Goal: Task Accomplishment & Management: Complete application form

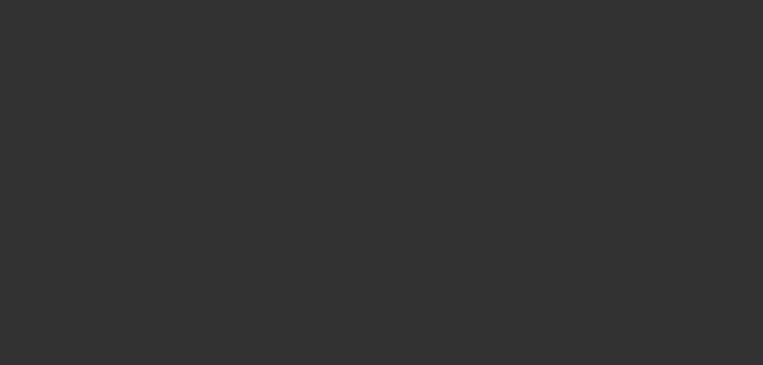
select select "0.2"
select select "2"
select select "0"
select select "6"
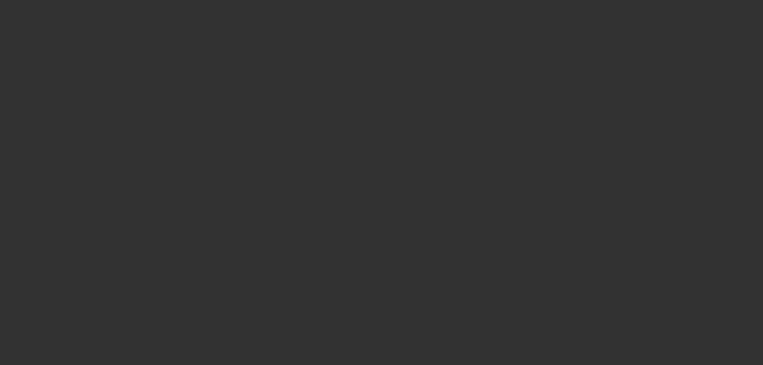
select select "0"
select select "2"
select select "0.1"
select select "4"
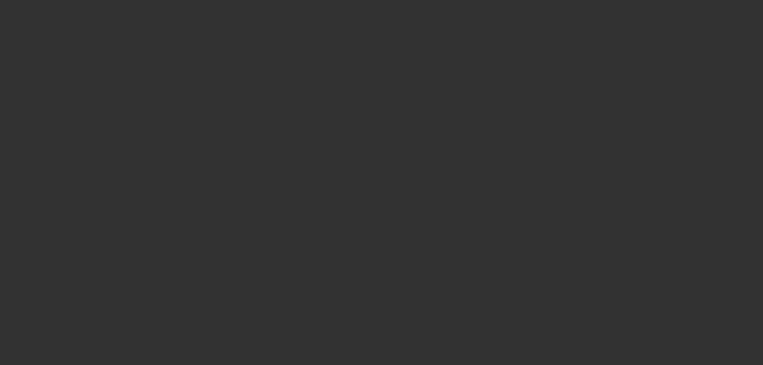
select select "0.2"
select select "2"
select select "0.1"
select select "4"
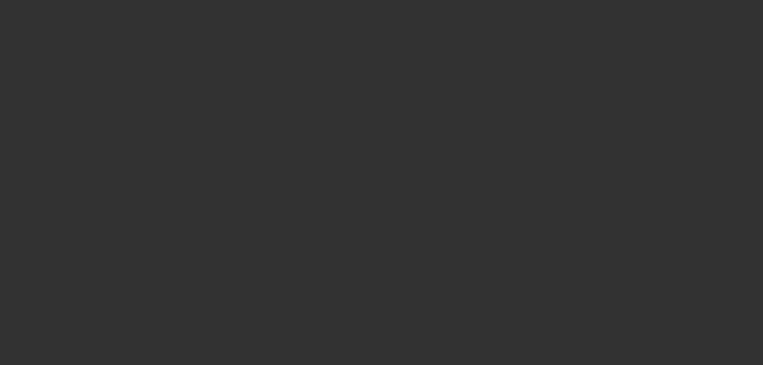
select select "0.15"
select select "2"
select select "0.1"
select select "4"
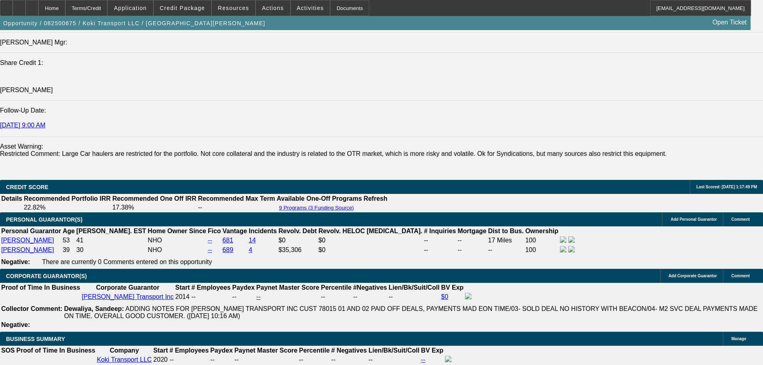
drag, startPoint x: 258, startPoint y: 202, endPoint x: 258, endPoint y: 257, distance: 55.3
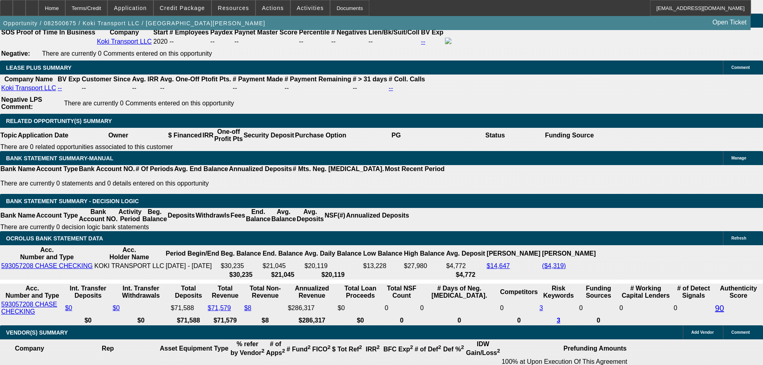
drag, startPoint x: 364, startPoint y: 185, endPoint x: 359, endPoint y: 232, distance: 48.0
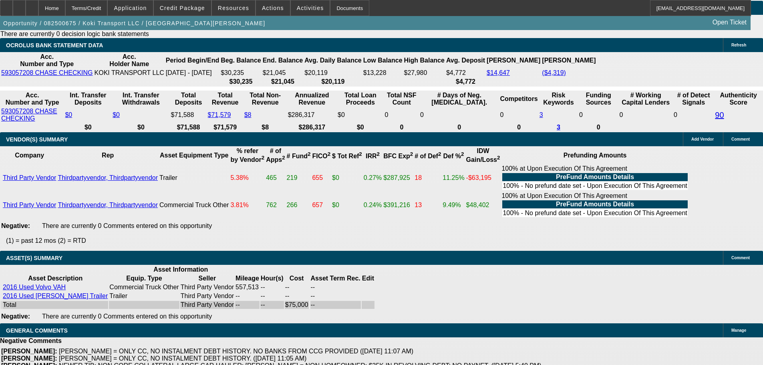
drag, startPoint x: 262, startPoint y: 290, endPoint x: 266, endPoint y: 213, distance: 77.4
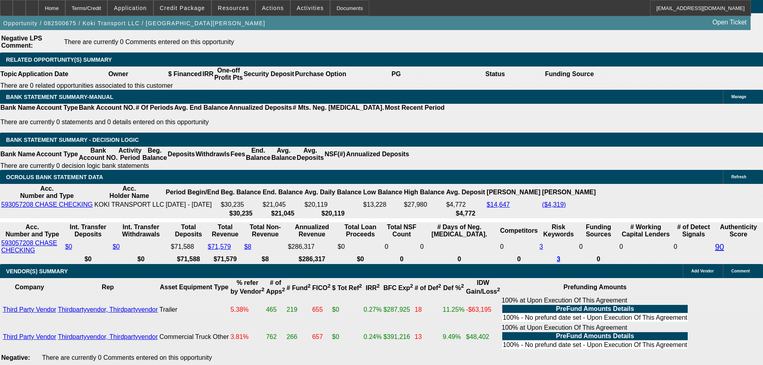
scroll to position [365, 0]
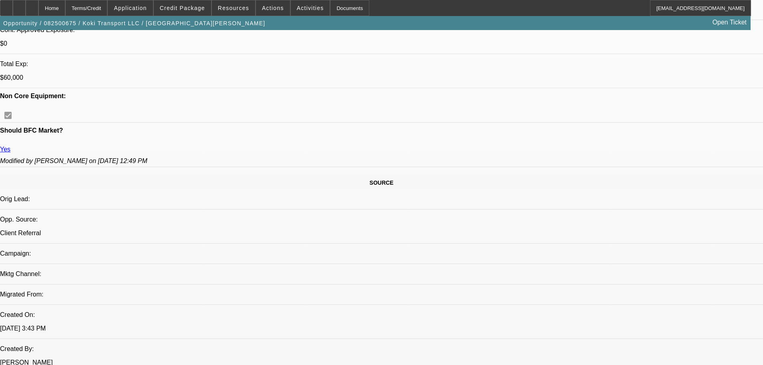
drag, startPoint x: 266, startPoint y: 130, endPoint x: 271, endPoint y: 109, distance: 21.7
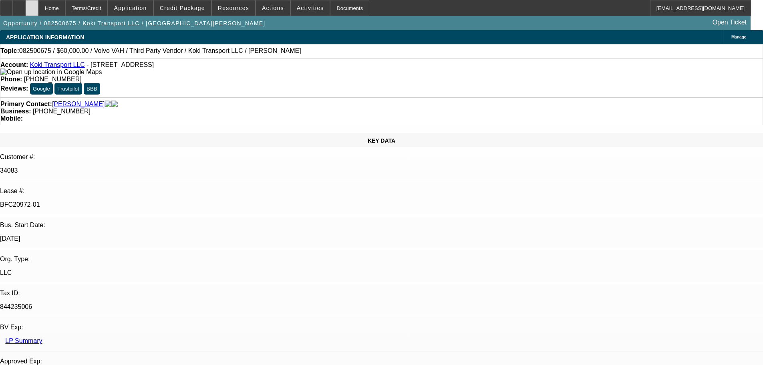
click at [38, 8] on div at bounding box center [32, 8] width 13 height 16
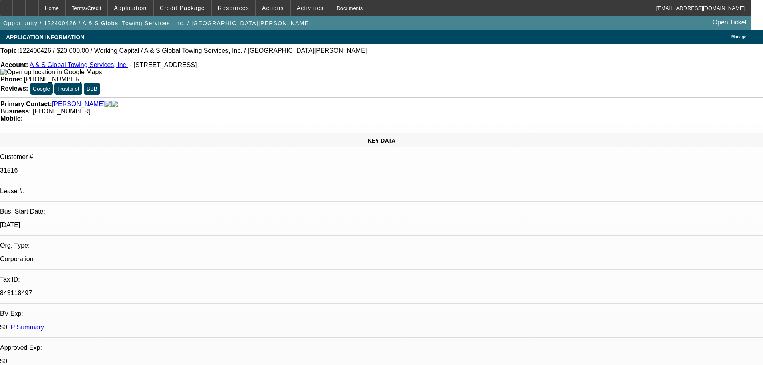
select select "0"
select select "2"
select select "0"
select select "6"
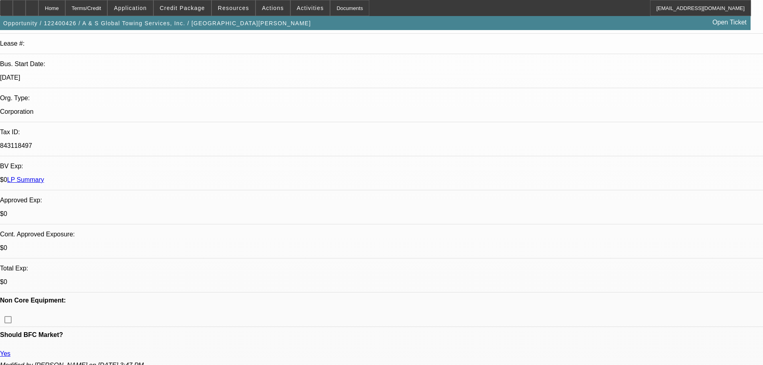
drag, startPoint x: 310, startPoint y: 213, endPoint x: 300, endPoint y: 217, distance: 10.4
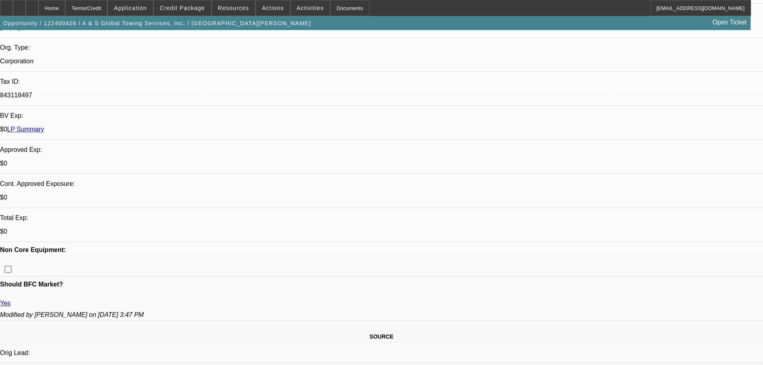
scroll to position [377, 0]
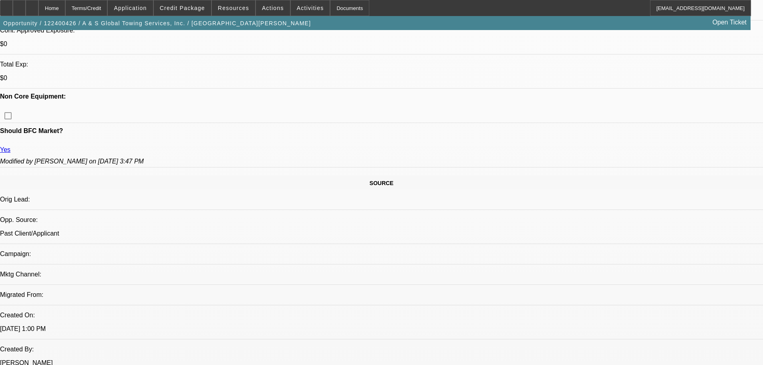
drag, startPoint x: 294, startPoint y: 191, endPoint x: 302, endPoint y: 254, distance: 63.4
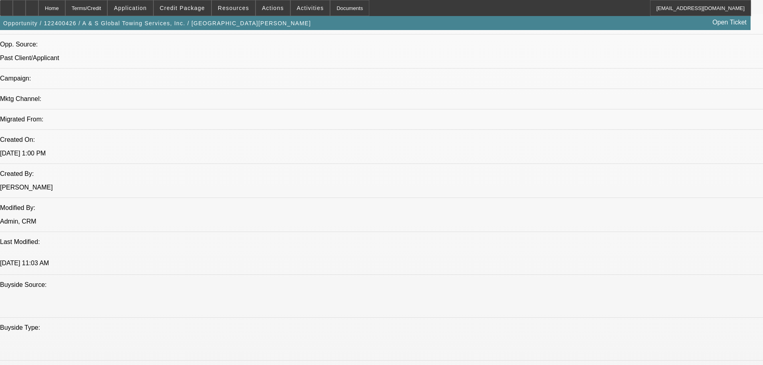
scroll to position [847, 0]
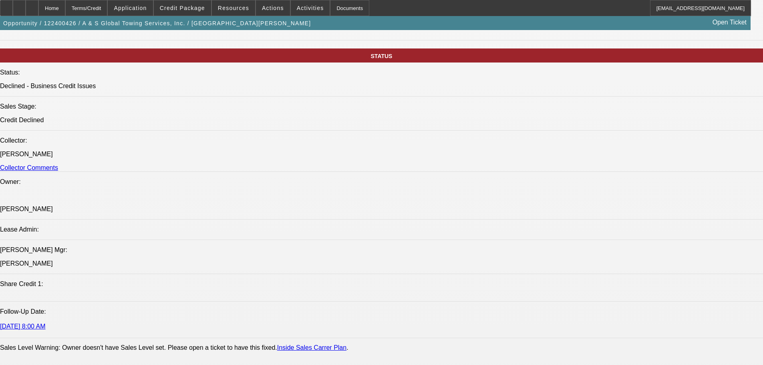
drag, startPoint x: 337, startPoint y: 234, endPoint x: 339, endPoint y: 282, distance: 48.5
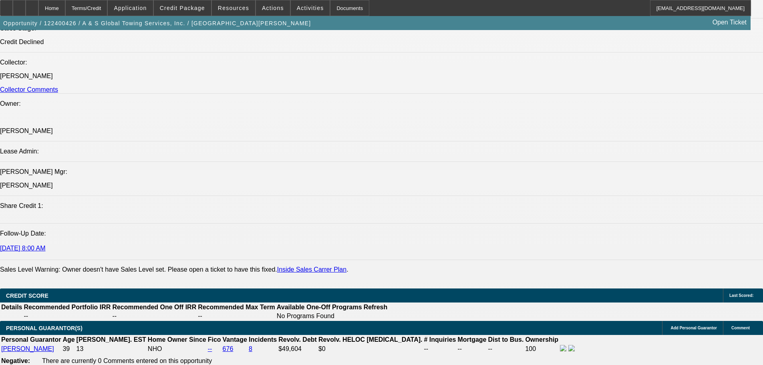
drag, startPoint x: 297, startPoint y: 218, endPoint x: 292, endPoint y: 291, distance: 73.4
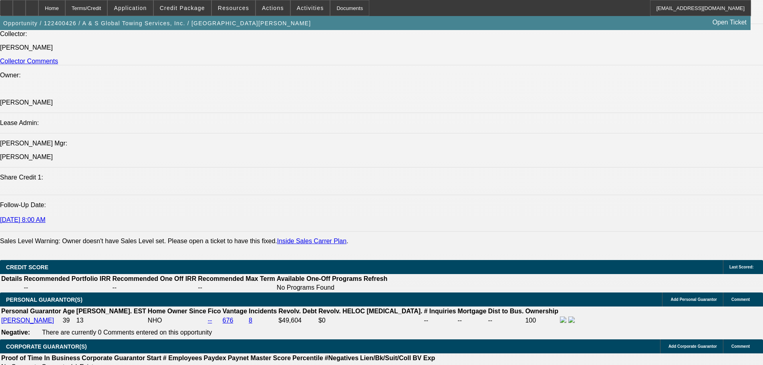
drag, startPoint x: 308, startPoint y: 220, endPoint x: 298, endPoint y: 176, distance: 44.8
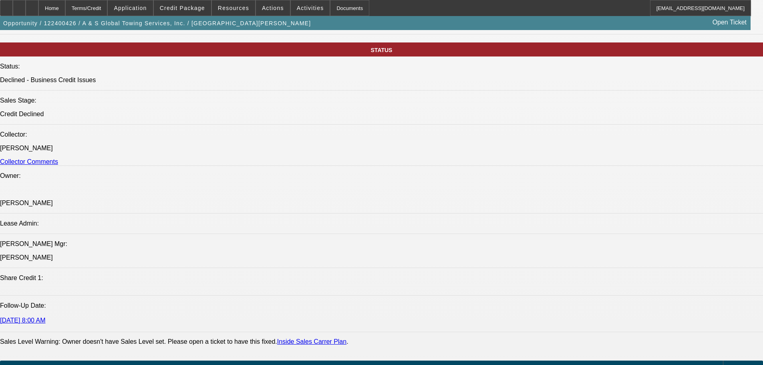
scroll to position [743, 0]
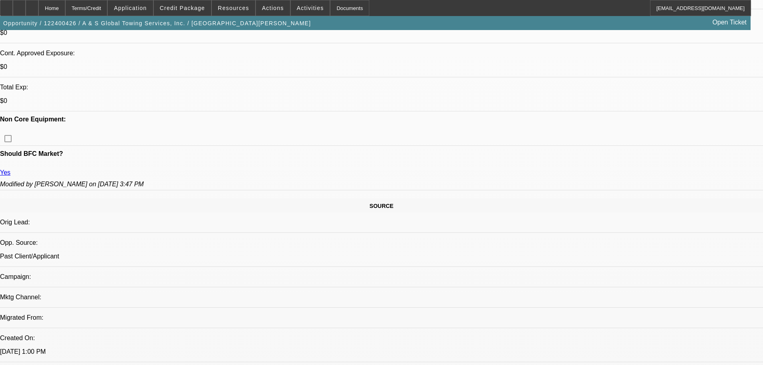
drag, startPoint x: 314, startPoint y: 246, endPoint x: 296, endPoint y: 165, distance: 82.8
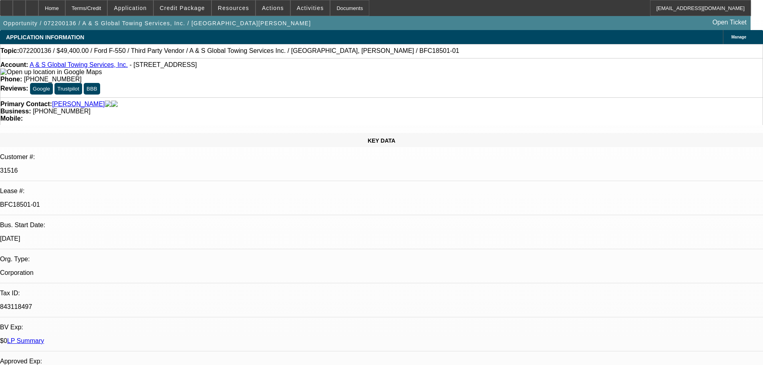
select select "0"
select select "6"
select select "0"
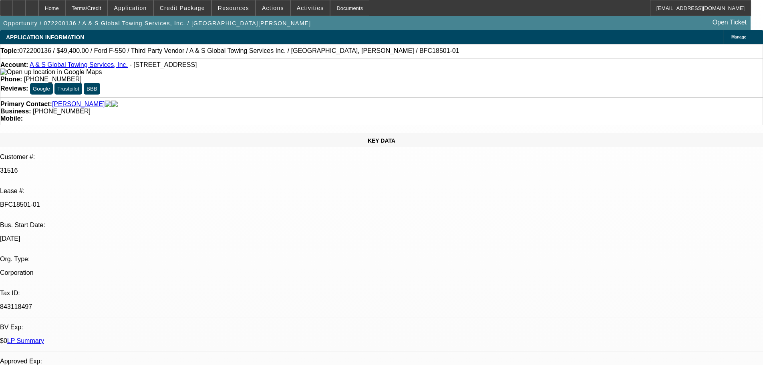
select select "0"
select select "6"
select select "0"
select select "6"
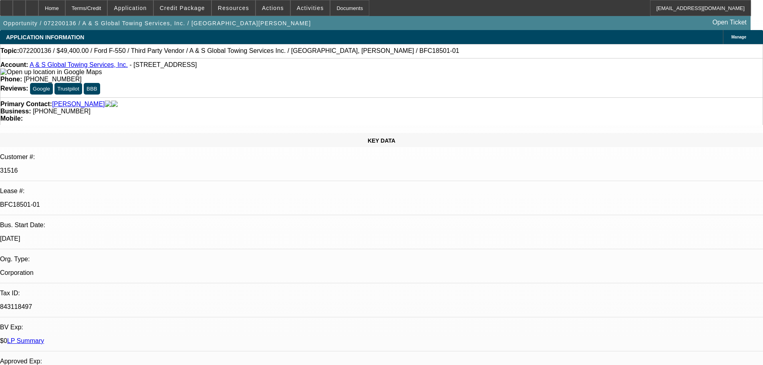
select select "0"
select select "6"
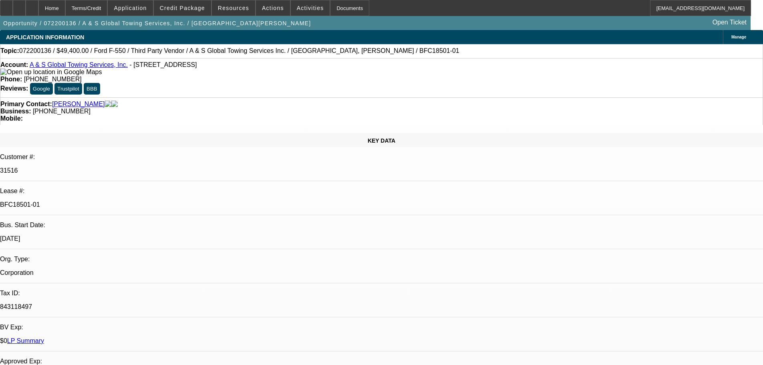
drag, startPoint x: 613, startPoint y: 62, endPoint x: 486, endPoint y: 123, distance: 140.7
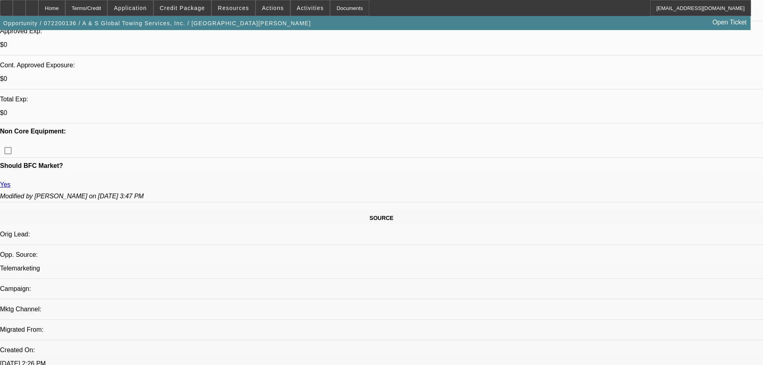
scroll to position [401, 0]
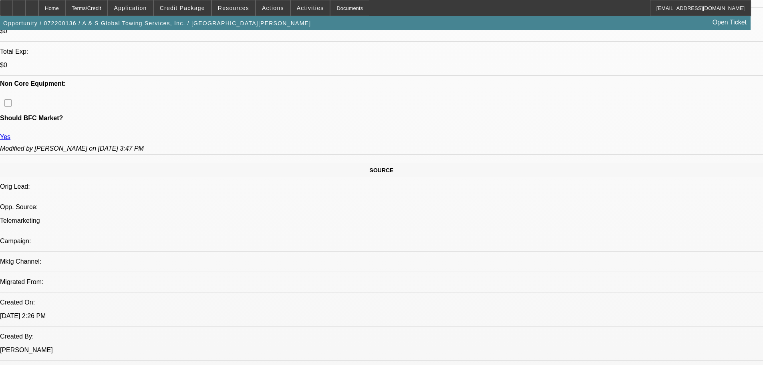
scroll to position [0, 0]
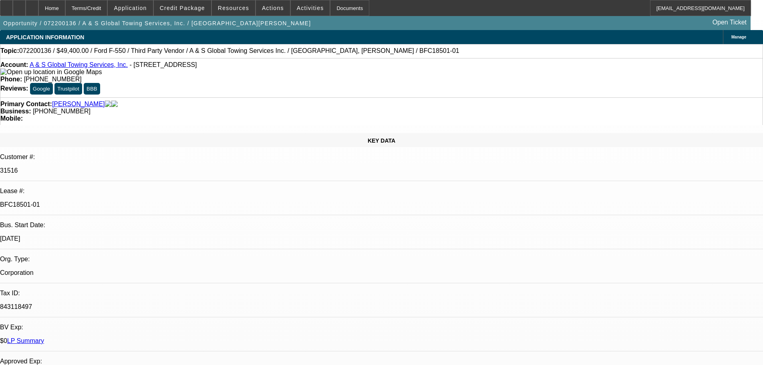
drag, startPoint x: 217, startPoint y: 128, endPoint x: 224, endPoint y: 95, distance: 33.5
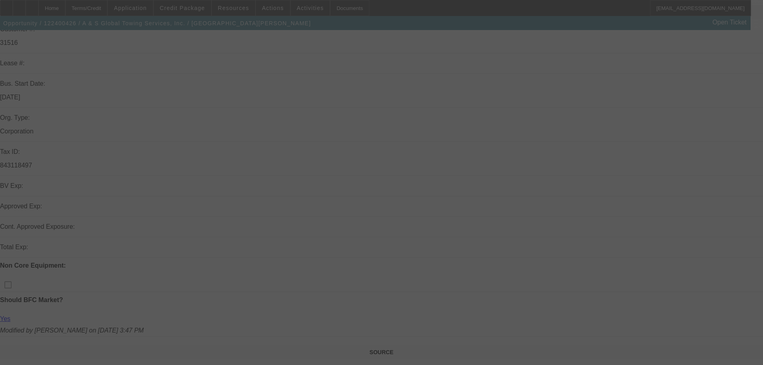
scroll to position [248, 0]
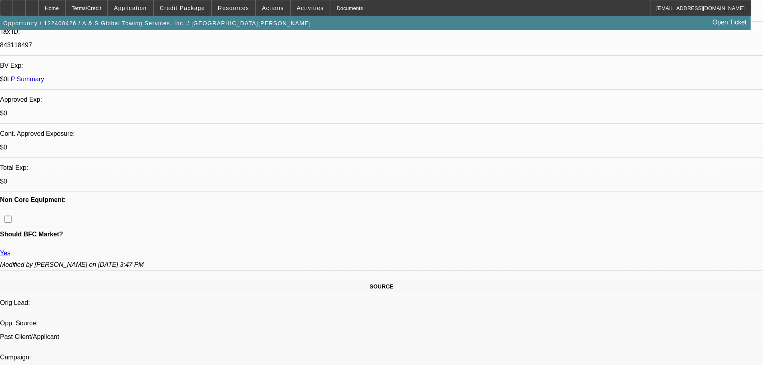
select select "0"
select select "2"
select select "0"
select select "6"
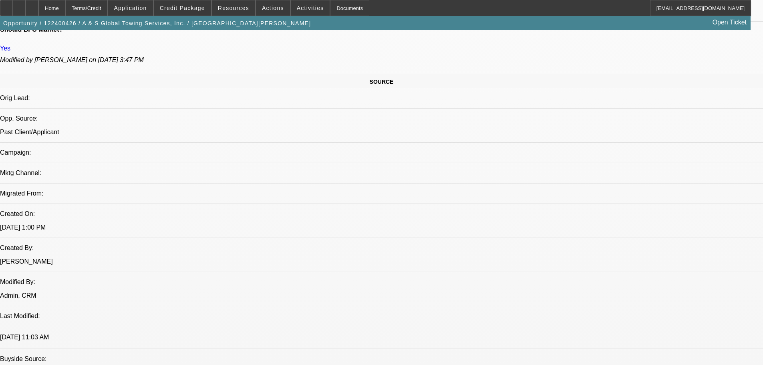
scroll to position [629, 0]
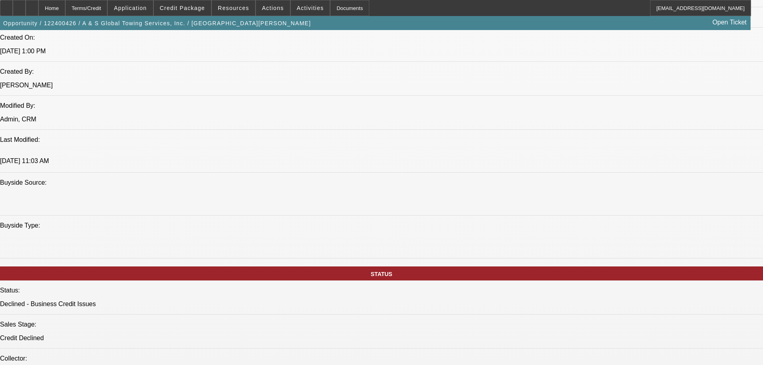
drag, startPoint x: 255, startPoint y: 250, endPoint x: 246, endPoint y: 298, distance: 49.0
drag, startPoint x: 316, startPoint y: 294, endPoint x: 304, endPoint y: 294, distance: 12.4
drag, startPoint x: 315, startPoint y: 316, endPoint x: 304, endPoint y: 312, distance: 12.1
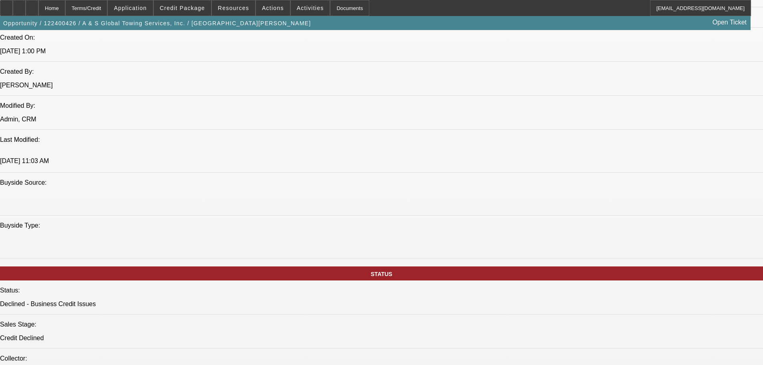
drag, startPoint x: 316, startPoint y: 288, endPoint x: 301, endPoint y: 286, distance: 15.4
drag, startPoint x: 312, startPoint y: 288, endPoint x: 298, endPoint y: 287, distance: 14.8
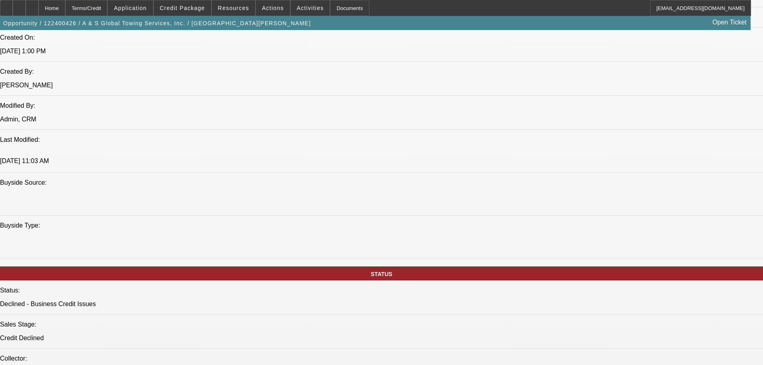
drag, startPoint x: 314, startPoint y: 307, endPoint x: 308, endPoint y: 305, distance: 6.2
drag, startPoint x: 314, startPoint y: 316, endPoint x: 300, endPoint y: 313, distance: 14.0
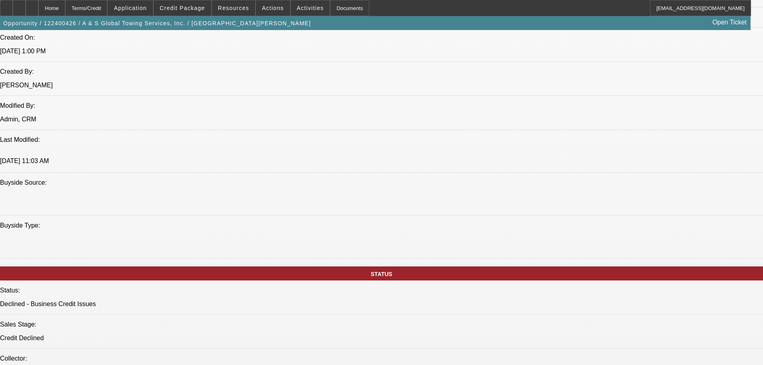
drag, startPoint x: 564, startPoint y: 111, endPoint x: 553, endPoint y: 85, distance: 28.4
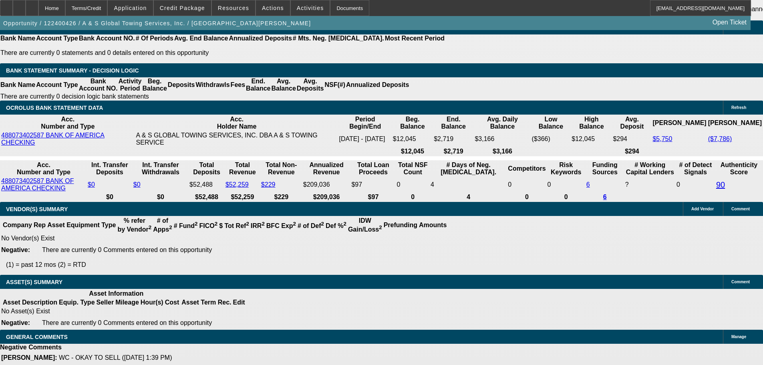
drag, startPoint x: 170, startPoint y: 247, endPoint x: 147, endPoint y: 374, distance: 129.0
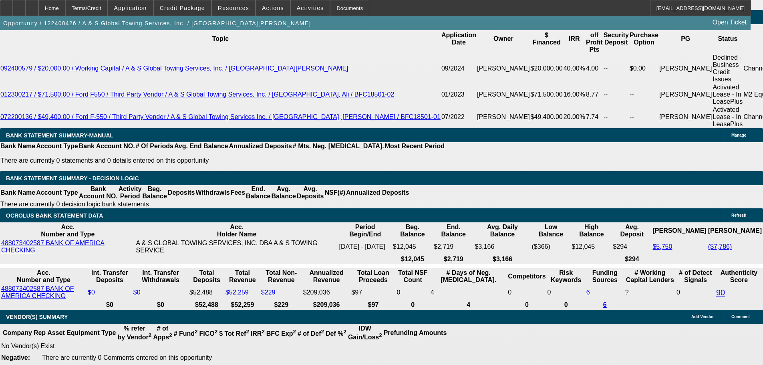
drag, startPoint x: 258, startPoint y: 265, endPoint x: 250, endPoint y: 188, distance: 77.2
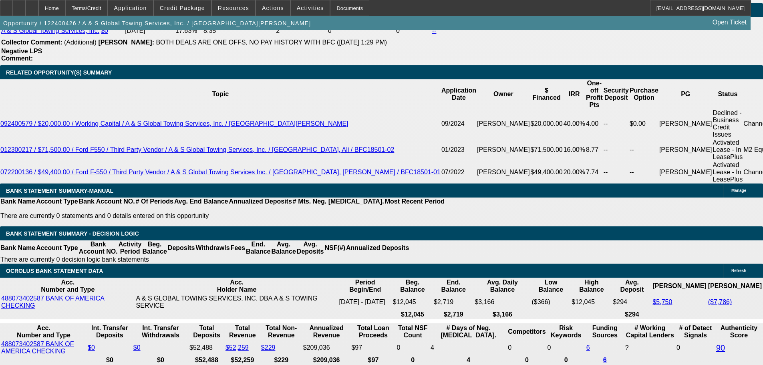
scroll to position [940, 0]
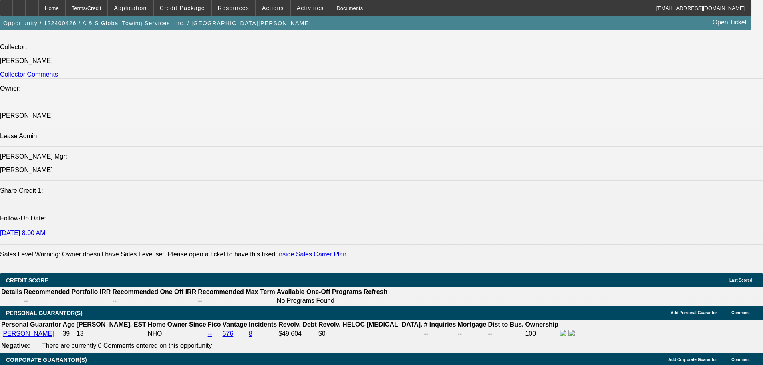
drag, startPoint x: 250, startPoint y: 283, endPoint x: 238, endPoint y: 97, distance: 186.3
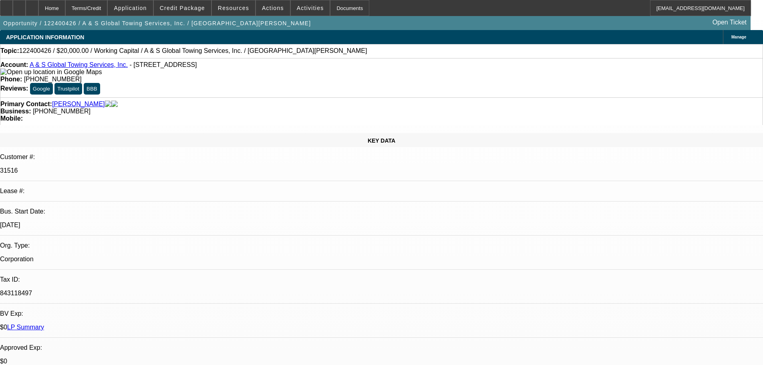
drag, startPoint x: 246, startPoint y: 280, endPoint x: 243, endPoint y: 85, distance: 195.1
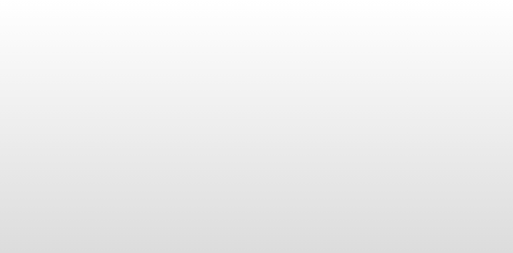
drag, startPoint x: 250, startPoint y: 43, endPoint x: 175, endPoint y: 72, distance: 79.9
click at [216, 51] on body at bounding box center [256, 126] width 513 height 253
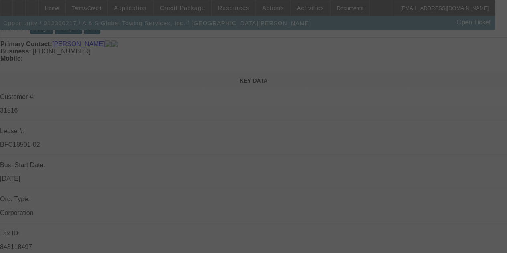
scroll to position [120, 0]
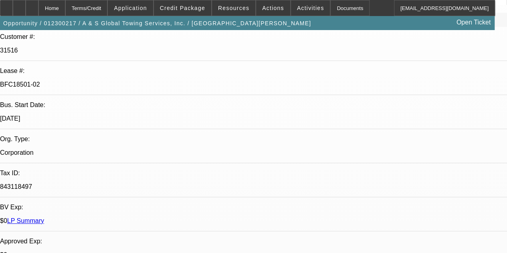
select select "0"
select select "6"
select select "0"
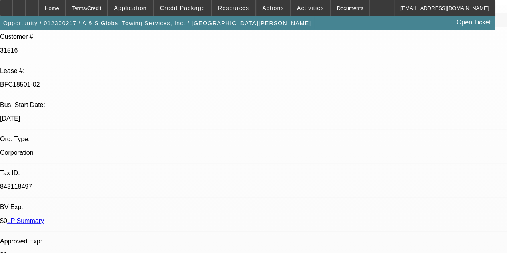
select select "0"
select select "6"
select select "0"
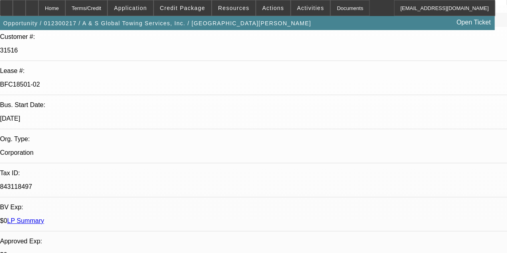
select select "0"
select select "6"
select select "0"
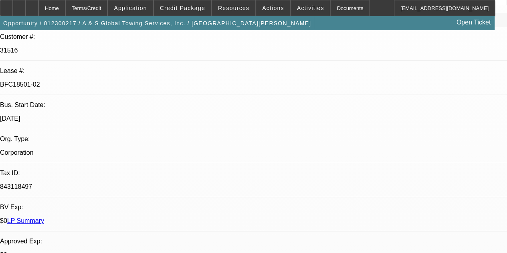
select select "6"
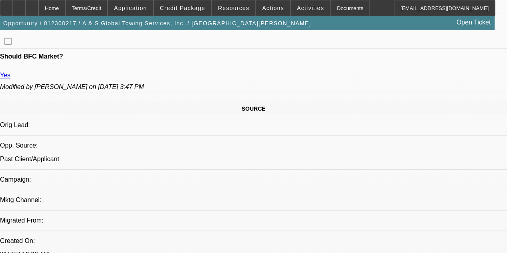
scroll to position [521, 0]
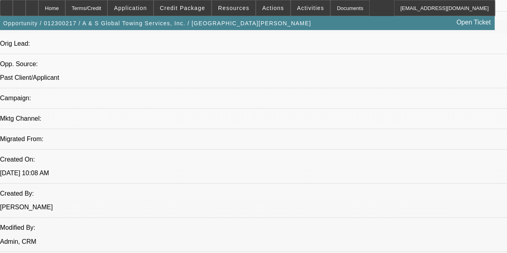
drag, startPoint x: 216, startPoint y: 107, endPoint x: 221, endPoint y: 170, distance: 63.9
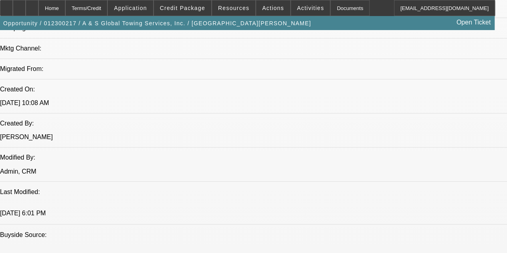
drag, startPoint x: 207, startPoint y: 97, endPoint x: 215, endPoint y: 174, distance: 76.9
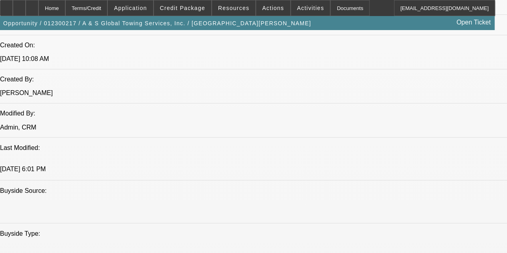
drag, startPoint x: 227, startPoint y: 172, endPoint x: 216, endPoint y: 100, distance: 72.9
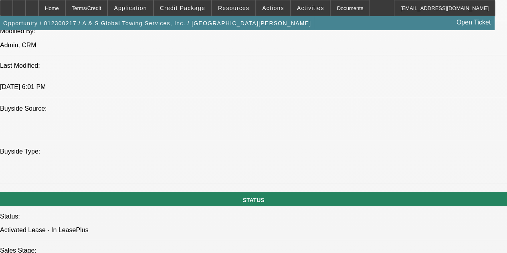
drag, startPoint x: 216, startPoint y: 100, endPoint x: 219, endPoint y: 177, distance: 77.4
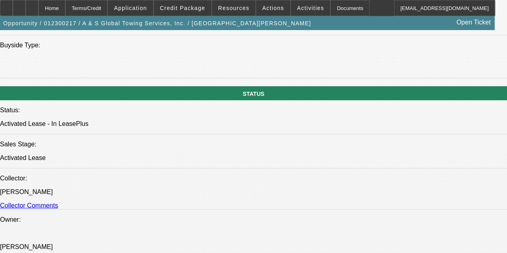
drag, startPoint x: 203, startPoint y: 149, endPoint x: 189, endPoint y: 175, distance: 29.2
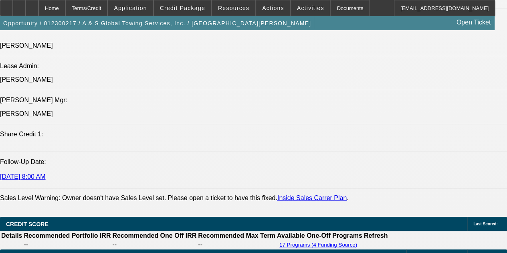
drag, startPoint x: 173, startPoint y: 217, endPoint x: 145, endPoint y: 197, distance: 34.1
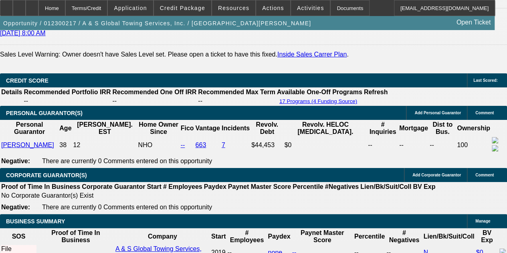
drag, startPoint x: 172, startPoint y: 79, endPoint x: 167, endPoint y: 184, distance: 105.5
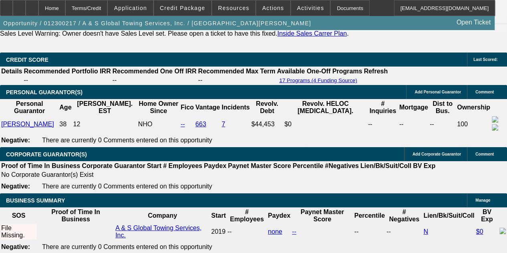
drag, startPoint x: 165, startPoint y: 167, endPoint x: 182, endPoint y: 79, distance: 89.8
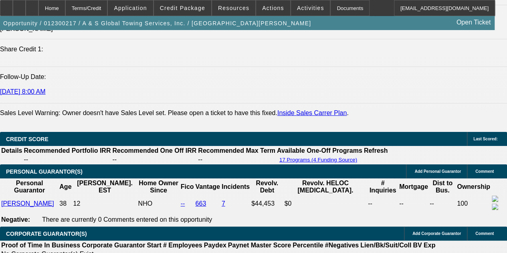
drag, startPoint x: 178, startPoint y: 165, endPoint x: 172, endPoint y: 115, distance: 50.8
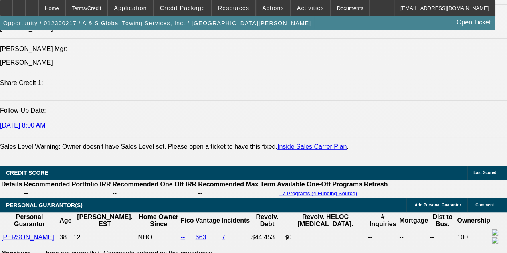
drag, startPoint x: 152, startPoint y: 147, endPoint x: 150, endPoint y: 97, distance: 49.3
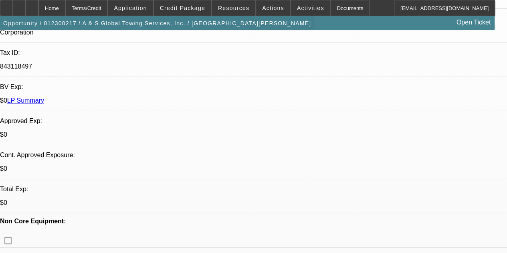
scroll to position [0, 0]
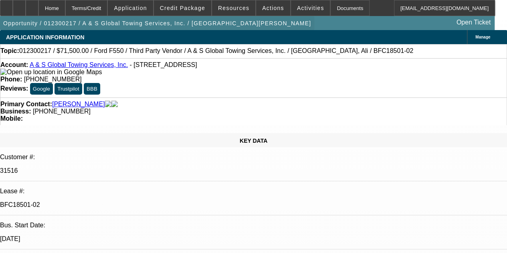
drag, startPoint x: 109, startPoint y: 126, endPoint x: 122, endPoint y: 30, distance: 96.5
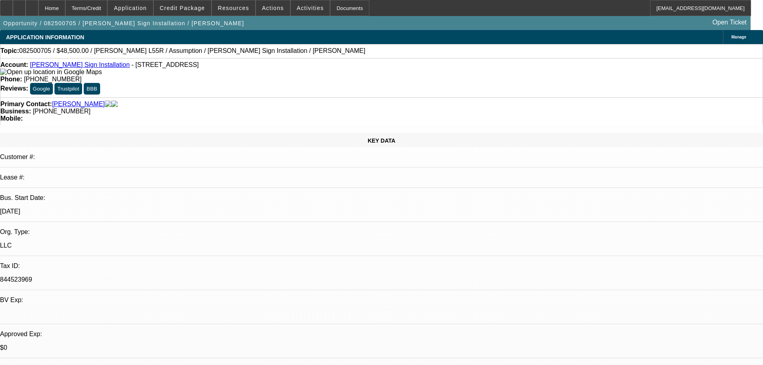
select select "0"
select select "2"
select select "0"
select select "6"
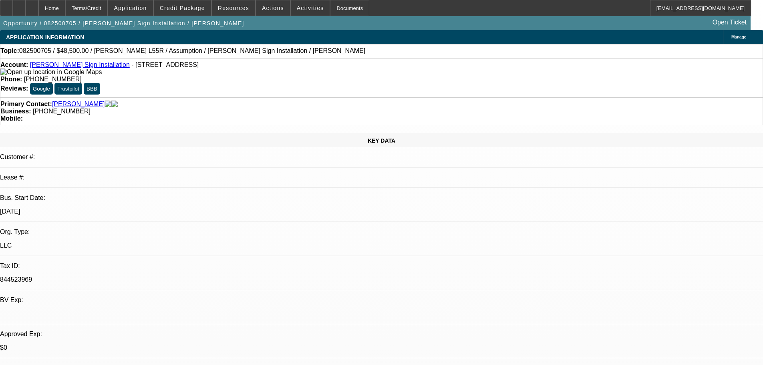
scroll to position [1159, 0]
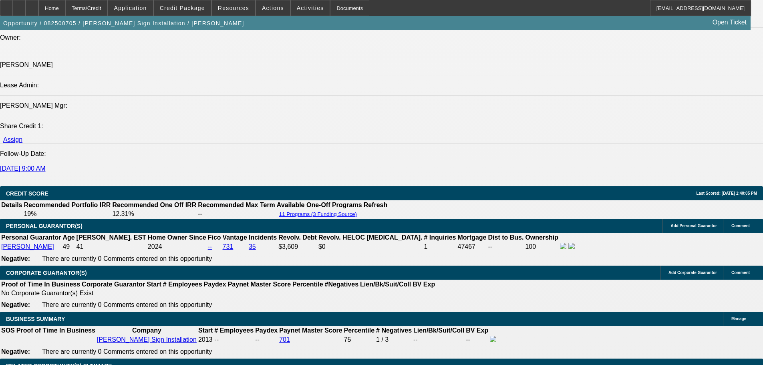
scroll to position [353, 0]
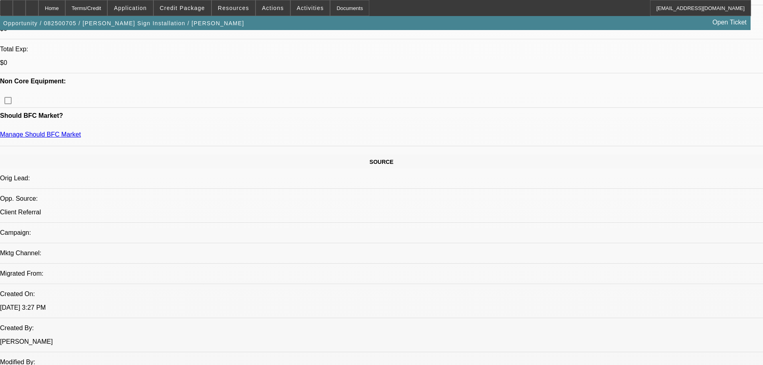
drag, startPoint x: 311, startPoint y: 175, endPoint x: 303, endPoint y: 57, distance: 118.8
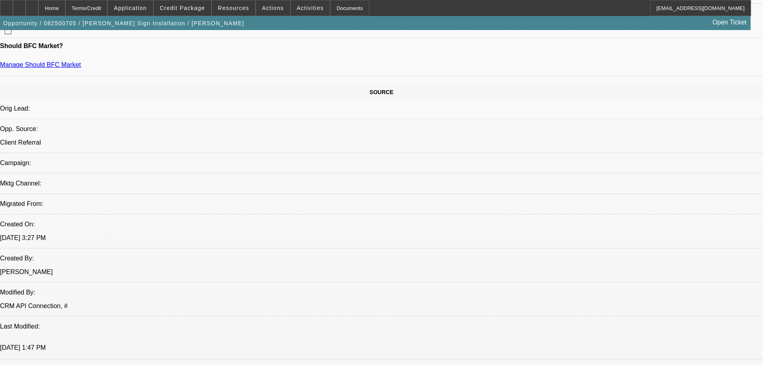
drag, startPoint x: 356, startPoint y: 278, endPoint x: 329, endPoint y: 306, distance: 39.1
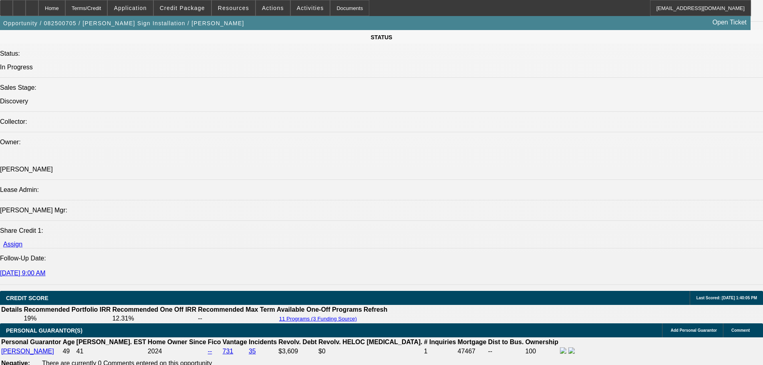
drag, startPoint x: 342, startPoint y: 159, endPoint x: 340, endPoint y: 144, distance: 15.9
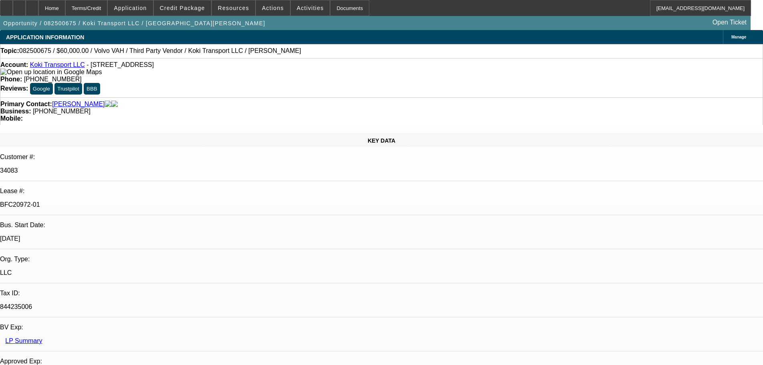
select select "0.2"
select select "2"
select select "0"
select select "6"
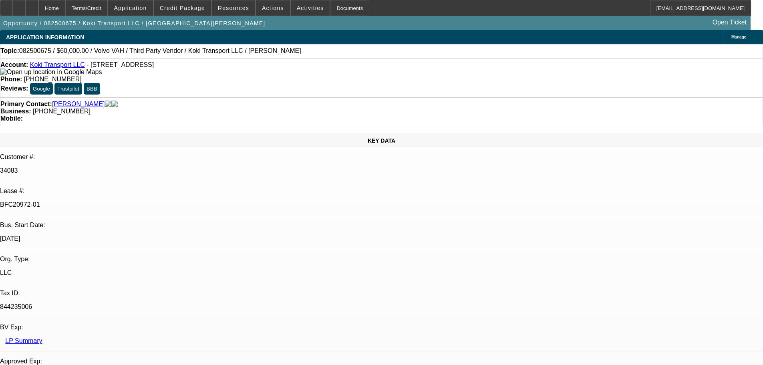
select select "0"
select select "2"
select select "0.1"
select select "4"
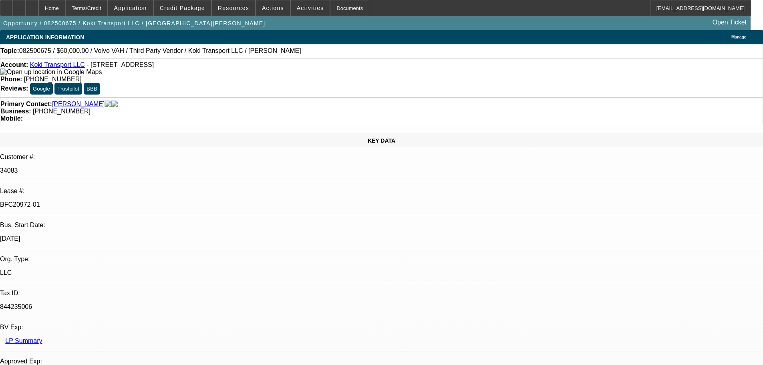
select select "0.2"
select select "2"
select select "0.1"
select select "4"
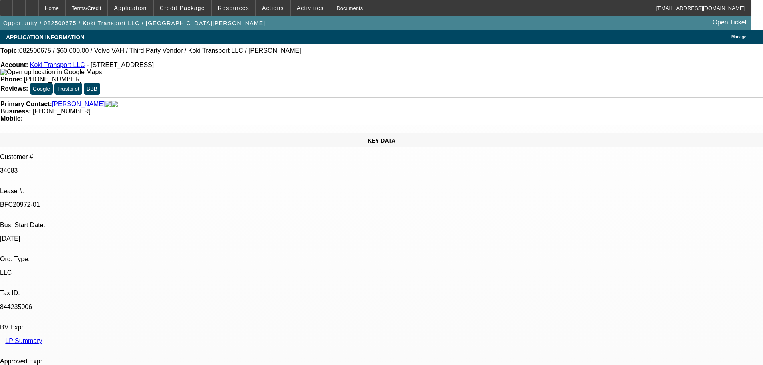
select select "0.15"
select select "2"
select select "0.1"
select select "4"
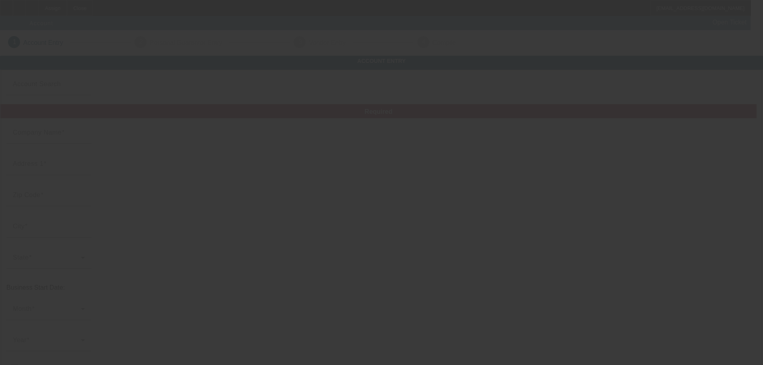
type input "DREAM BIG TREE EXPERTS"
type input "[STREET_ADDRESS][US_STATE]"
type input "07088"
type input "Union"
type input "[PHONE_NUMBER]"
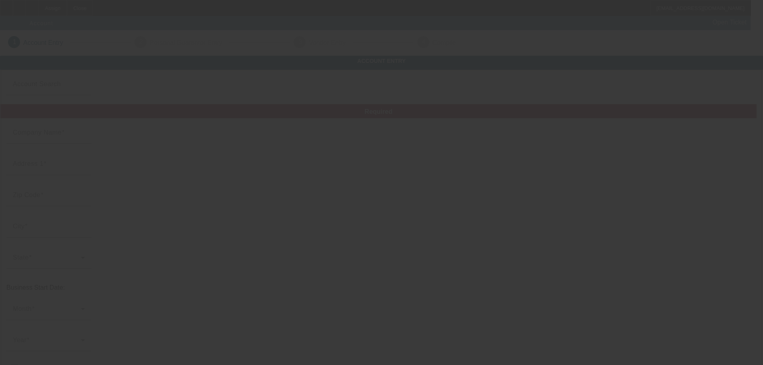
type input "[EMAIL_ADDRESS][DOMAIN_NAME]"
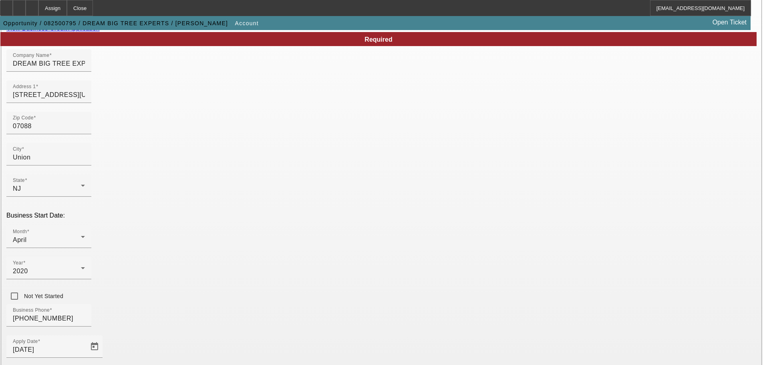
scroll to position [80, 0]
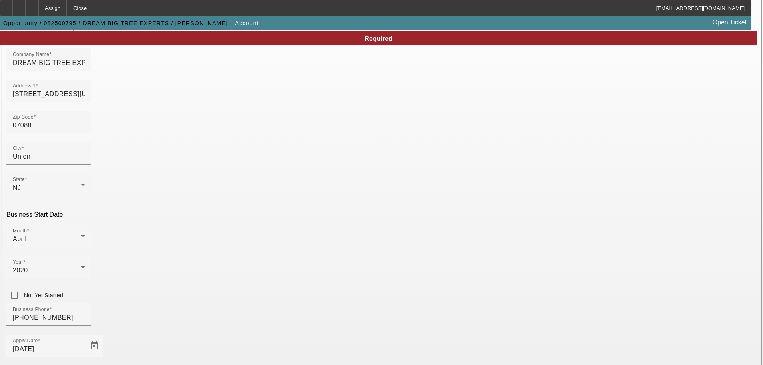
click at [100, 31] on link "View Business Credit Application" at bounding box center [52, 27] width 93 height 7
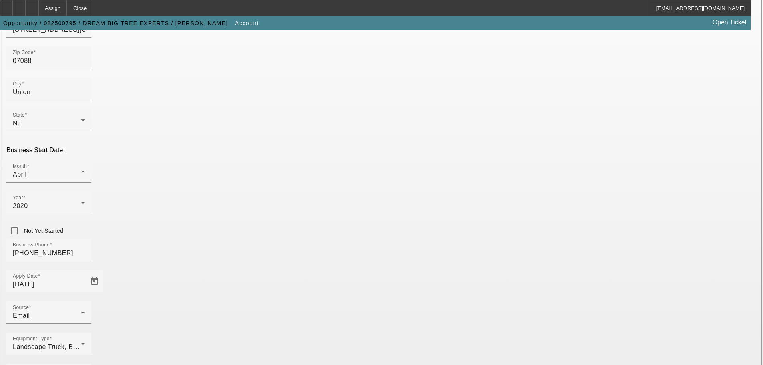
scroll to position [148, 0]
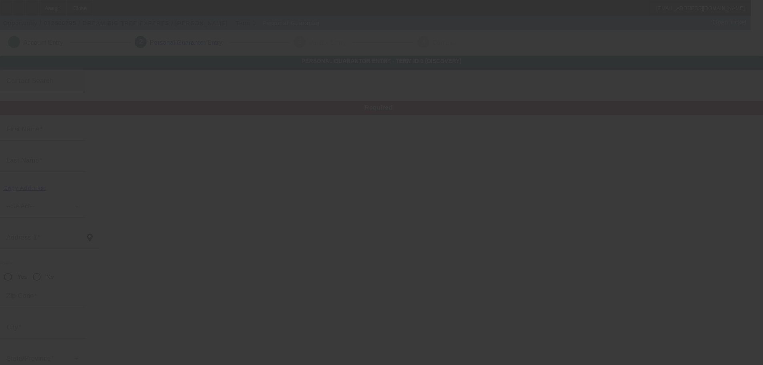
type input "Efrain"
type input "Morales"
type input "279 Oregon Street"
radio input "true"
type input "07088"
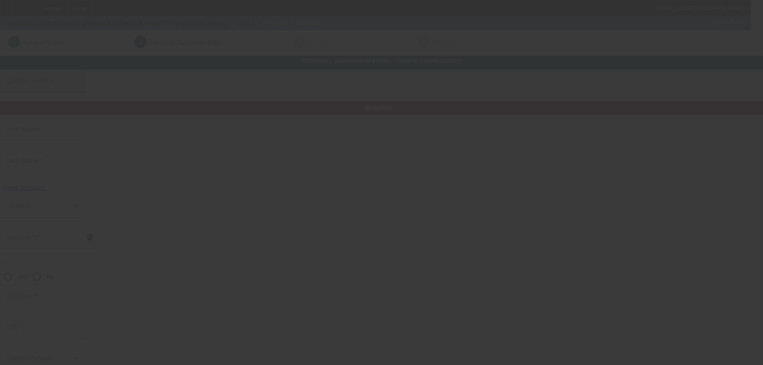
type input "Union"
type input "[PHONE_NUMBER]"
type input "50"
type input "146-21-9213"
type input "efrainmorales@verizon.net"
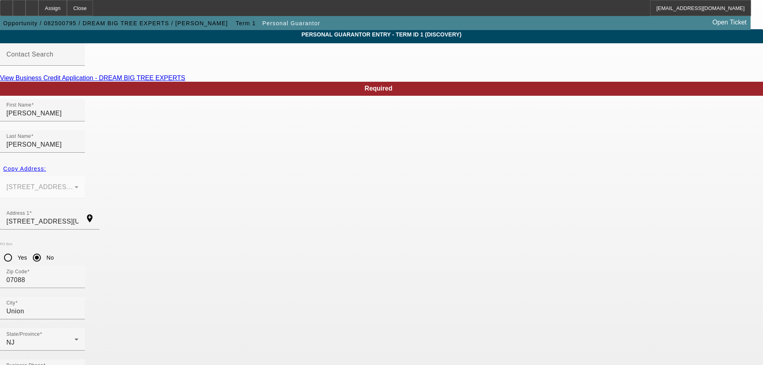
scroll to position [27, 0]
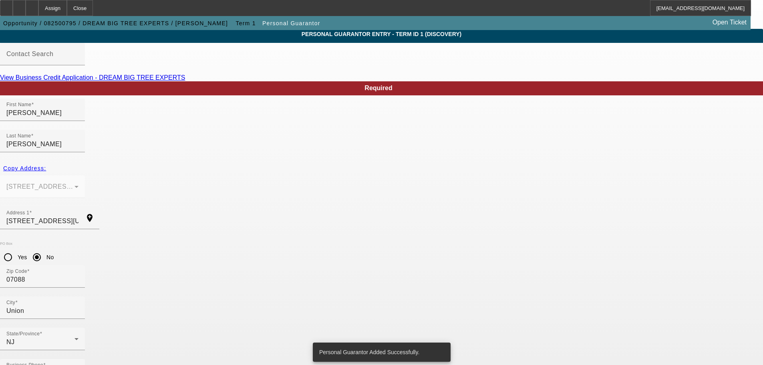
scroll to position [0, 0]
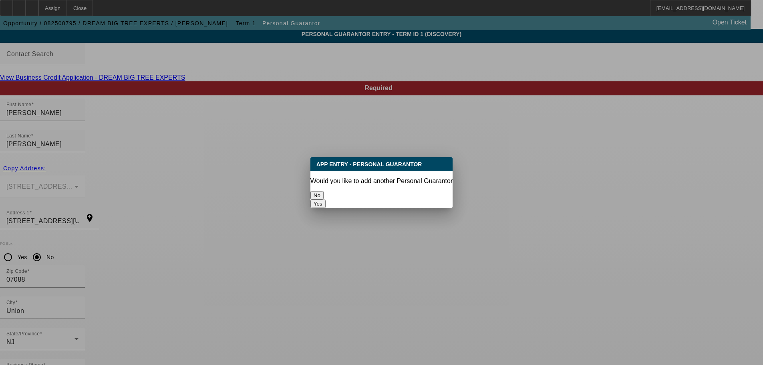
click at [324, 195] on button "No" at bounding box center [316, 195] width 13 height 8
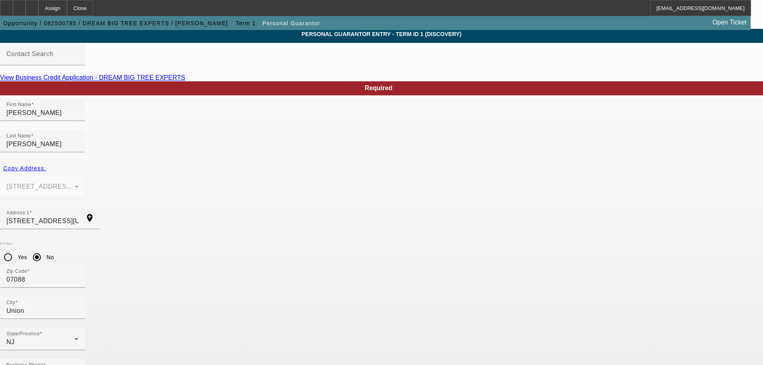
scroll to position [27, 0]
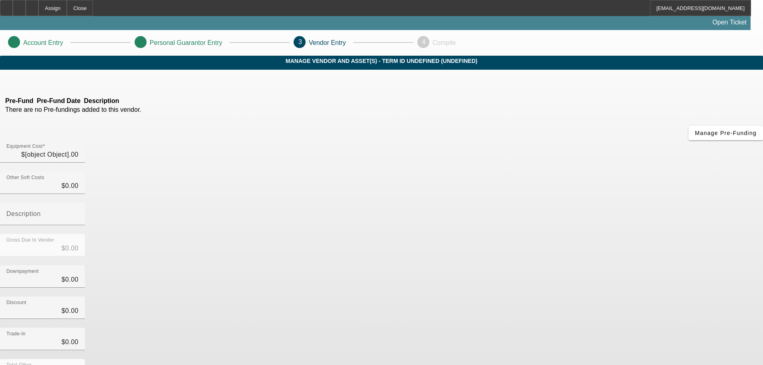
type input "$40,000.00"
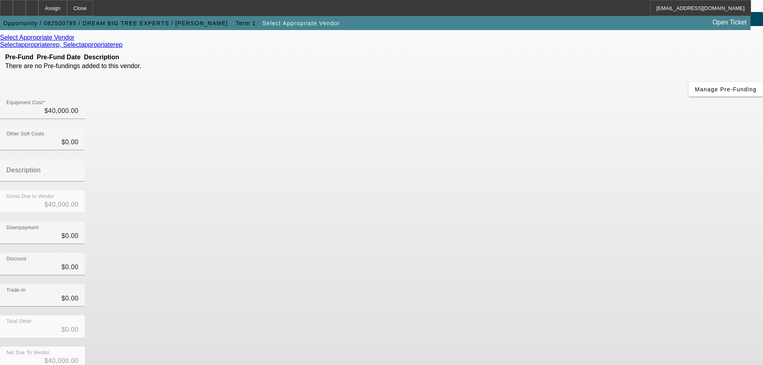
scroll to position [44, 0]
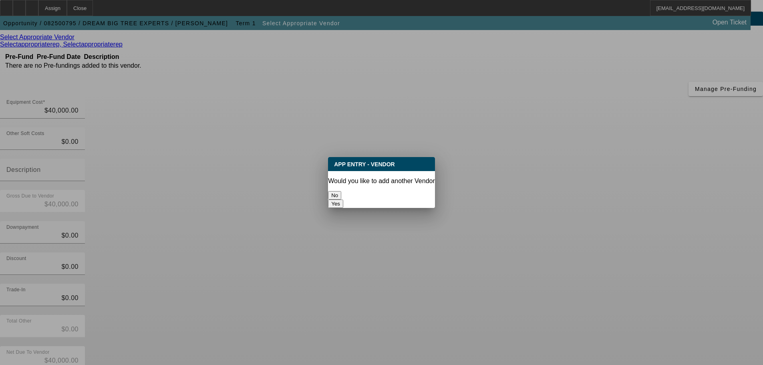
scroll to position [0, 0]
click at [341, 191] on button "No" at bounding box center [334, 195] width 13 height 8
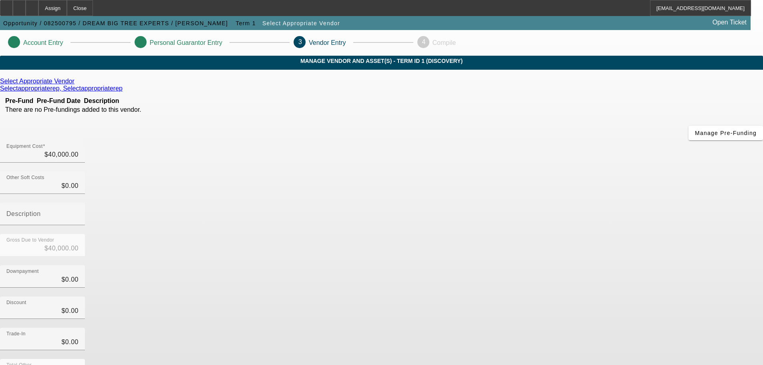
scroll to position [44, 0]
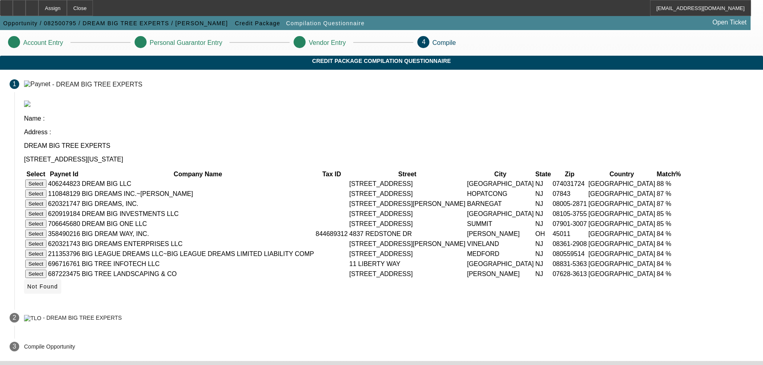
click at [58, 290] on span "Not Found" at bounding box center [42, 286] width 31 height 6
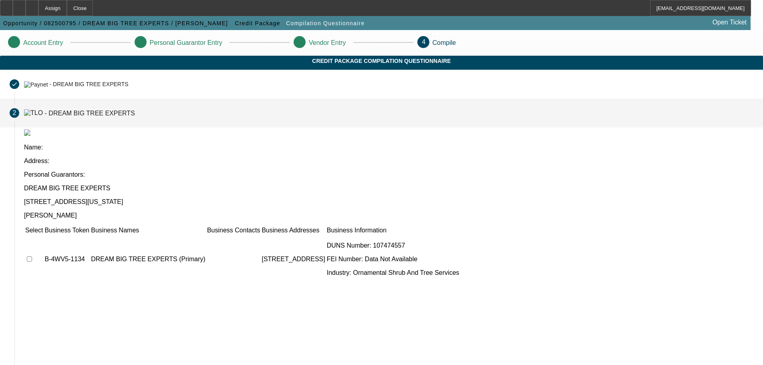
scroll to position [14, 0]
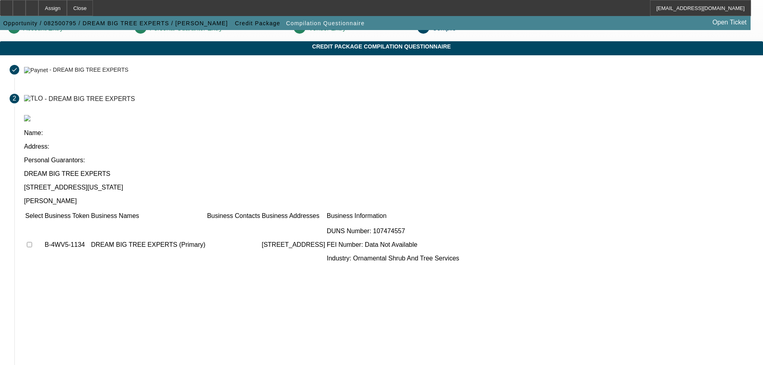
click at [43, 221] on td at bounding box center [34, 245] width 18 height 48
click at [32, 242] on input "checkbox" at bounding box center [29, 244] width 5 height 5
checkbox input "true"
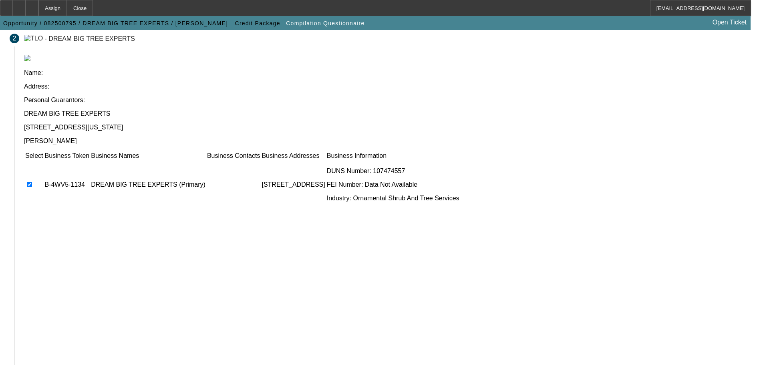
scroll to position [78, 0]
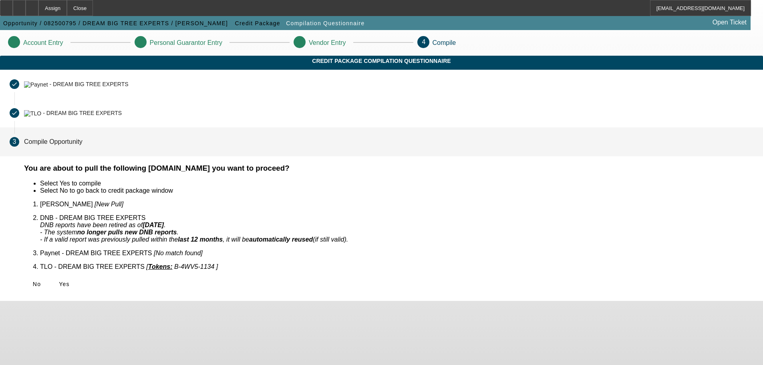
scroll to position [0, 0]
click at [70, 281] on span "Yes" at bounding box center [64, 284] width 11 height 6
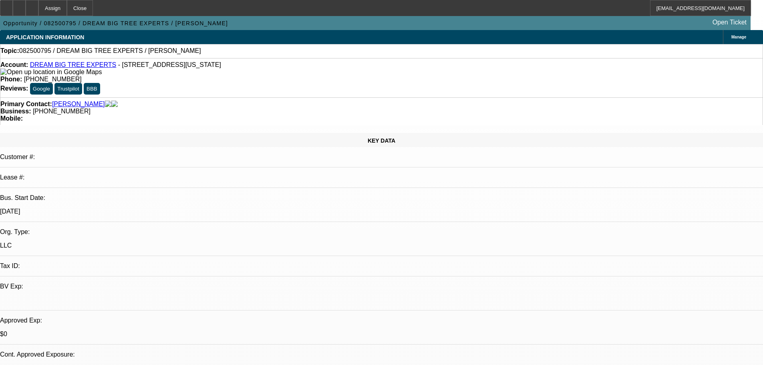
select select "0"
select select "2"
select select "0.1"
select select "4"
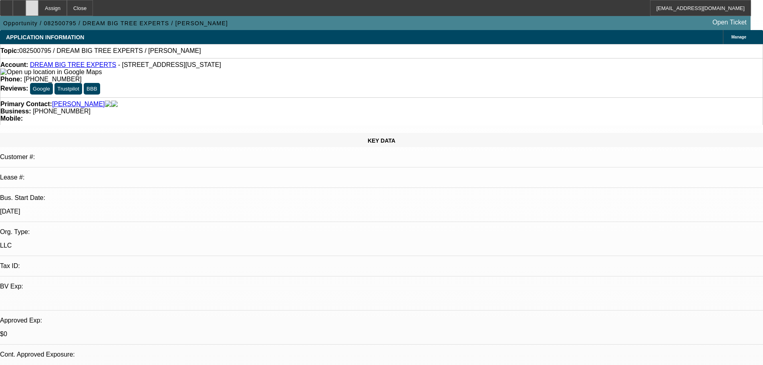
click at [38, 12] on div at bounding box center [32, 8] width 13 height 16
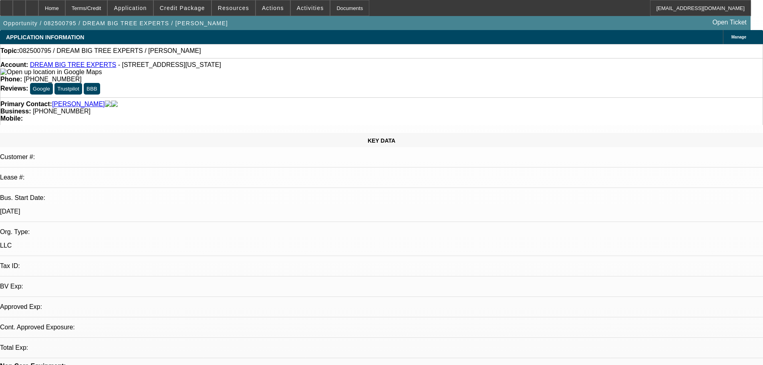
select select "0"
select select "2"
select select "0.1"
select select "4"
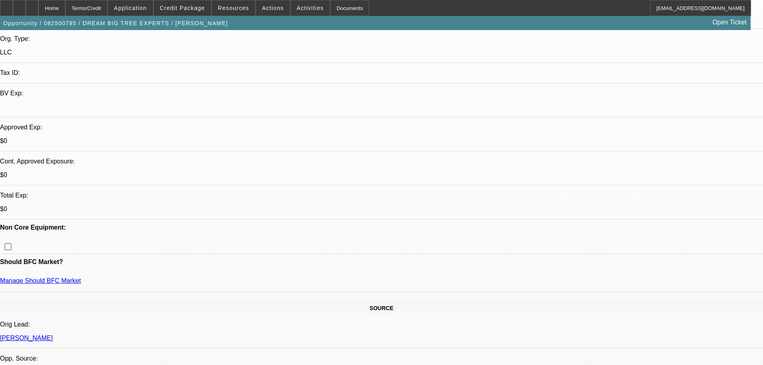
drag, startPoint x: 377, startPoint y: 210, endPoint x: 367, endPoint y: 281, distance: 71.9
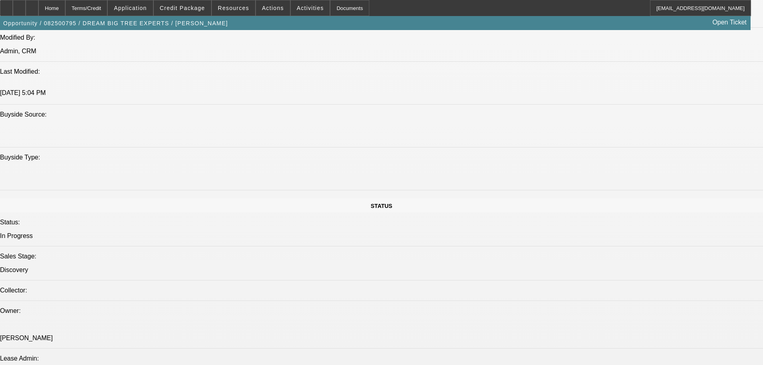
scroll to position [723, 0]
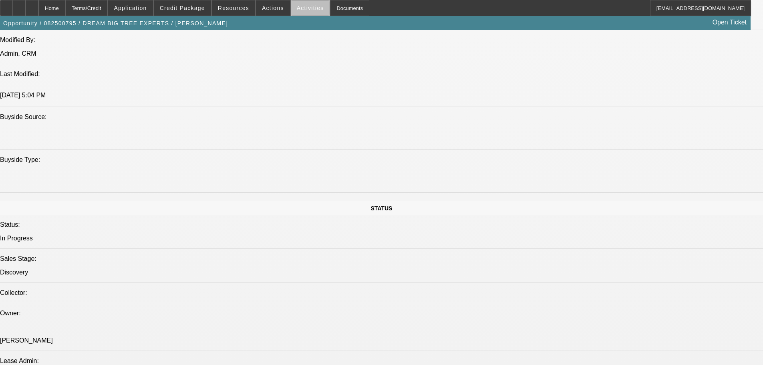
click at [302, 14] on span at bounding box center [310, 7] width 39 height 19
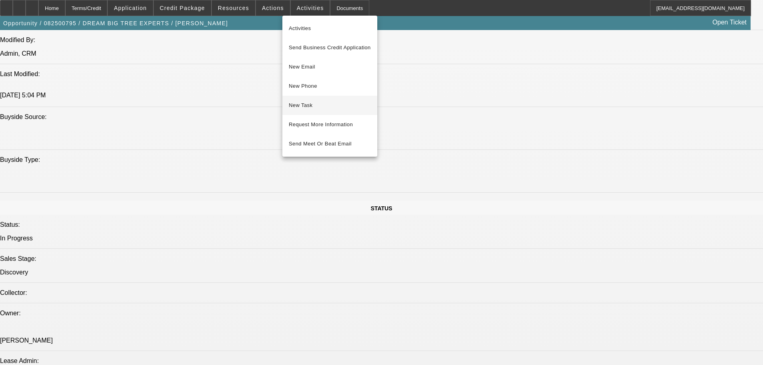
click at [326, 115] on button "New Task" at bounding box center [329, 105] width 95 height 19
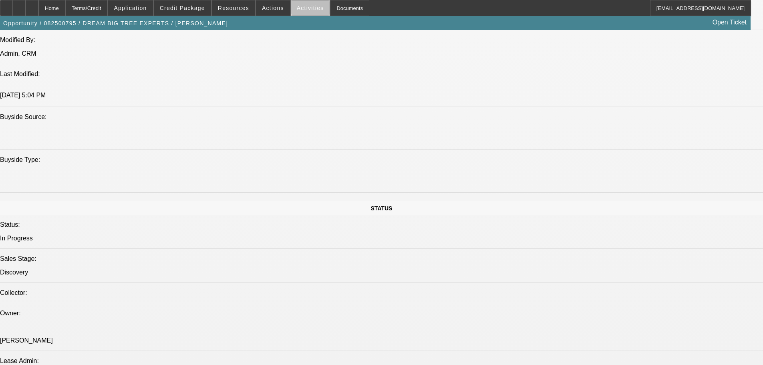
click at [302, 7] on span "Activities" at bounding box center [310, 8] width 27 height 6
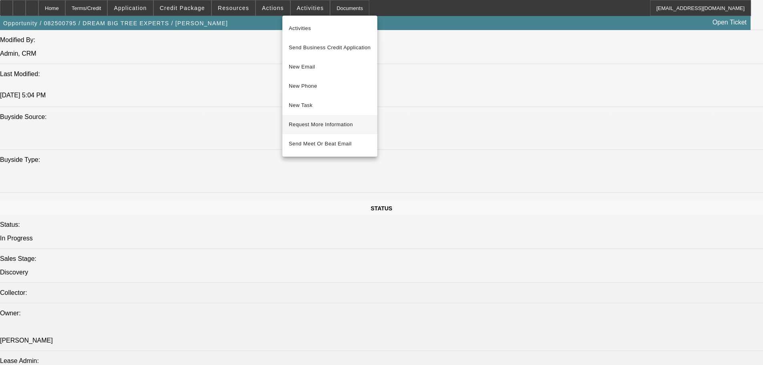
click at [361, 121] on span "Request More Information" at bounding box center [330, 125] width 82 height 10
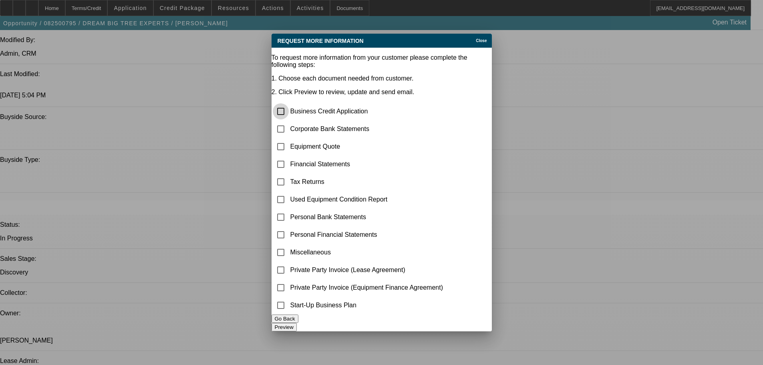
scroll to position [0, 0]
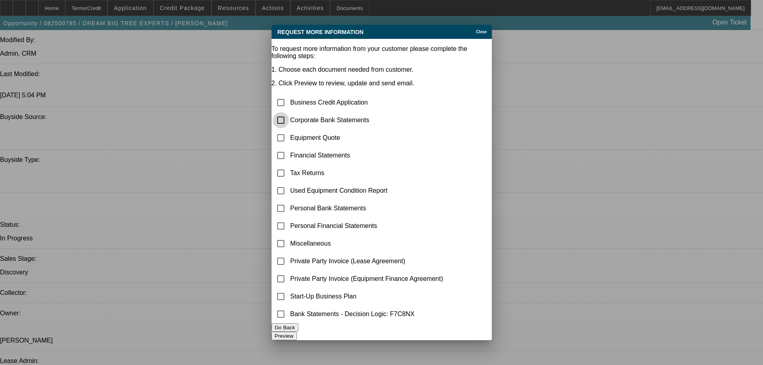
click at [289, 112] on input "checkbox" at bounding box center [281, 120] width 16 height 16
checkbox input "true"
click at [289, 130] on input "checkbox" at bounding box center [281, 138] width 16 height 16
checkbox input "true"
click at [289, 95] on input "checkbox" at bounding box center [281, 103] width 16 height 16
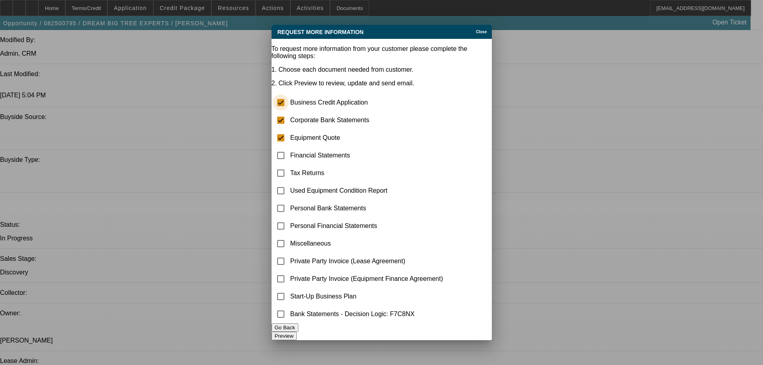
checkbox input "true"
click at [297, 335] on button "Preview" at bounding box center [284, 336] width 25 height 8
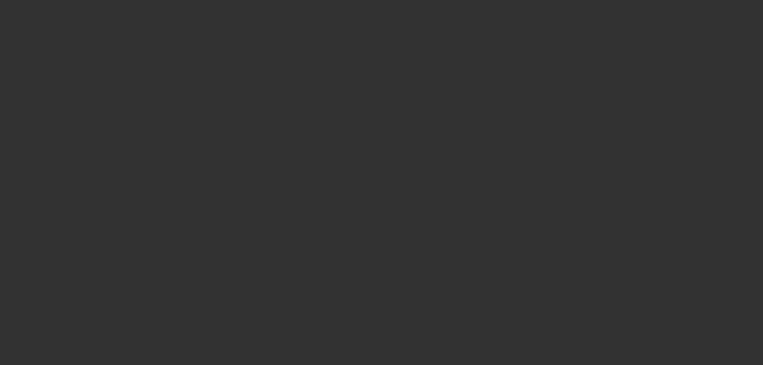
scroll to position [723, 0]
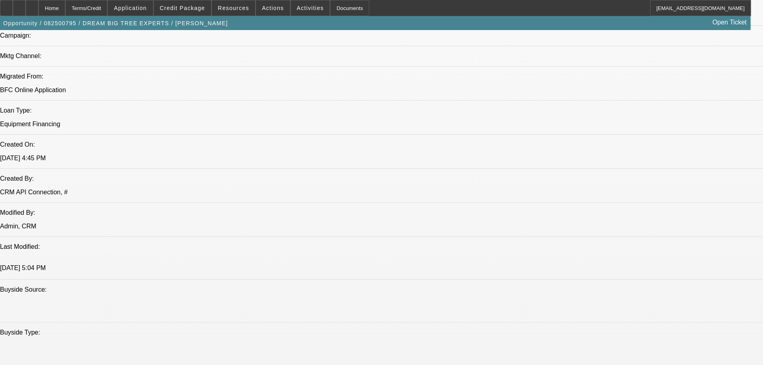
drag, startPoint x: 342, startPoint y: 273, endPoint x: 312, endPoint y: 156, distance: 120.2
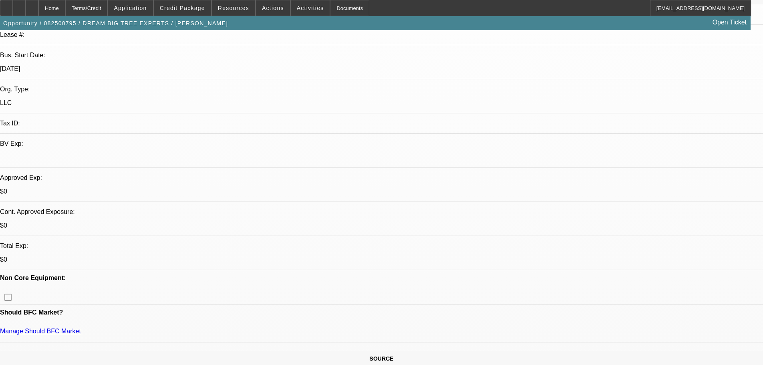
scroll to position [64, 0]
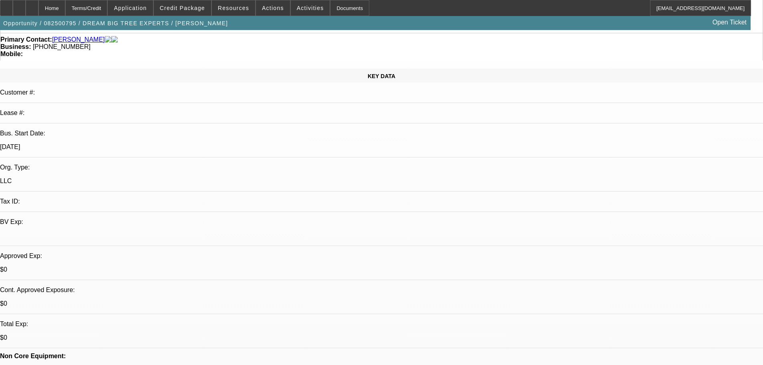
drag, startPoint x: 307, startPoint y: 170, endPoint x: 292, endPoint y: 109, distance: 62.4
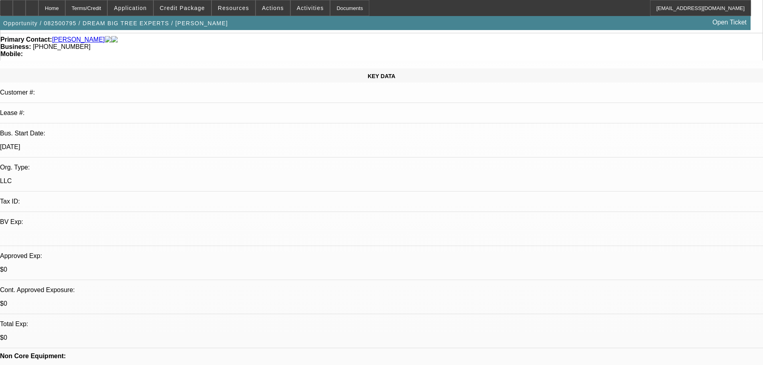
drag, startPoint x: 367, startPoint y: 192, endPoint x: 308, endPoint y: 172, distance: 62.0
drag, startPoint x: 634, startPoint y: 101, endPoint x: 621, endPoint y: 77, distance: 26.5
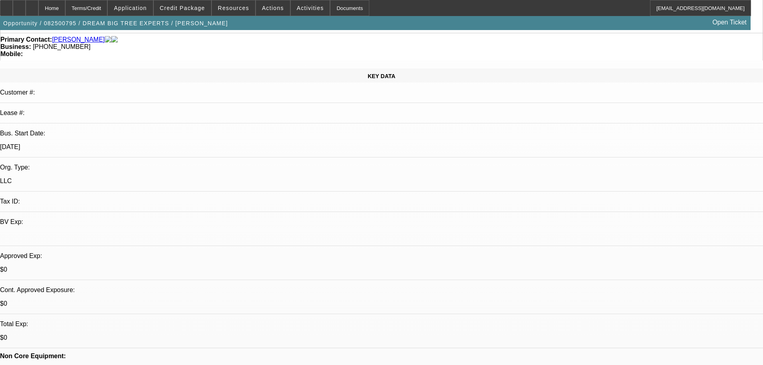
drag, startPoint x: 614, startPoint y: 115, endPoint x: 604, endPoint y: 93, distance: 23.9
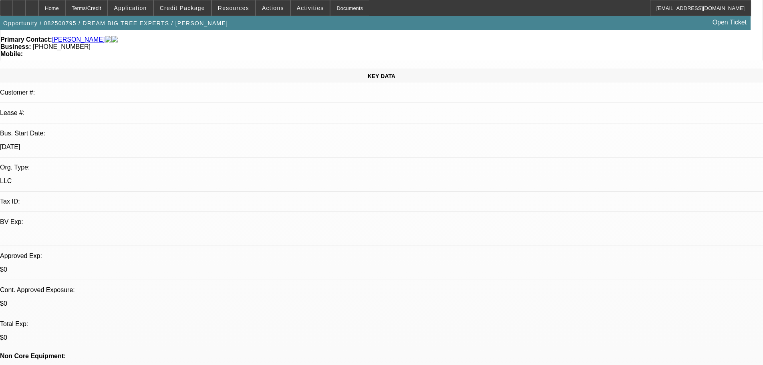
drag, startPoint x: 604, startPoint y: 93, endPoint x: 599, endPoint y: 70, distance: 23.9
drag, startPoint x: 623, startPoint y: 135, endPoint x: 621, endPoint y: 131, distance: 4.3
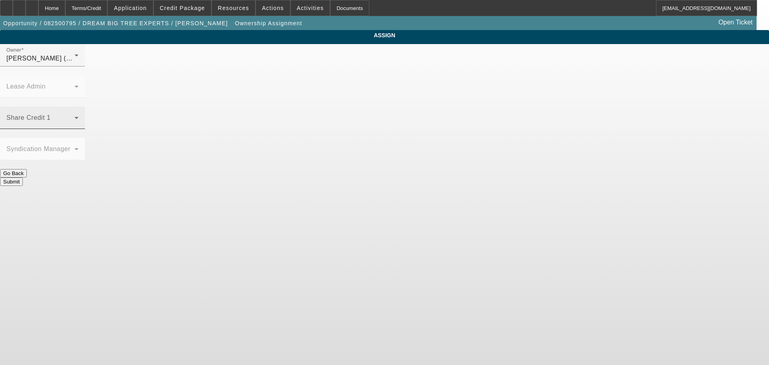
click at [75, 116] on span at bounding box center [40, 121] width 68 height 10
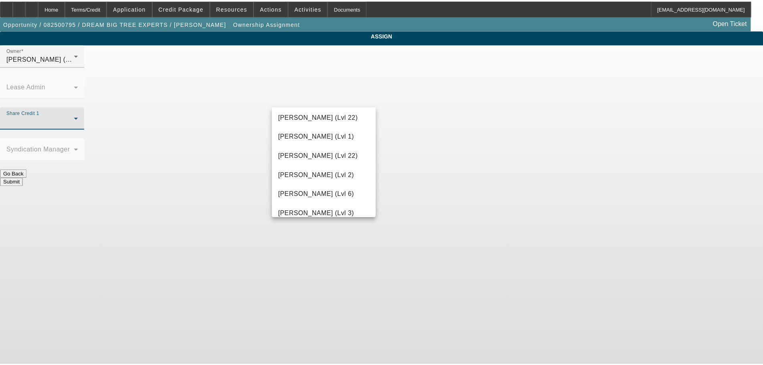
scroll to position [1042, 0]
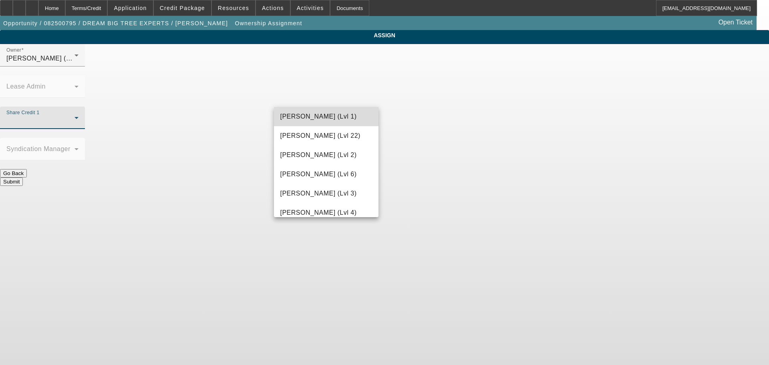
click at [330, 122] on mat-option "Taylor, Lukas (Lvl 1)" at bounding box center [326, 116] width 105 height 19
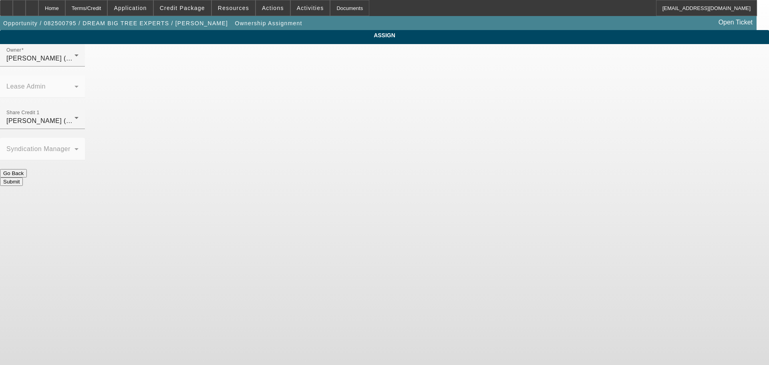
click at [23, 177] on button "Submit" at bounding box center [11, 181] width 23 height 8
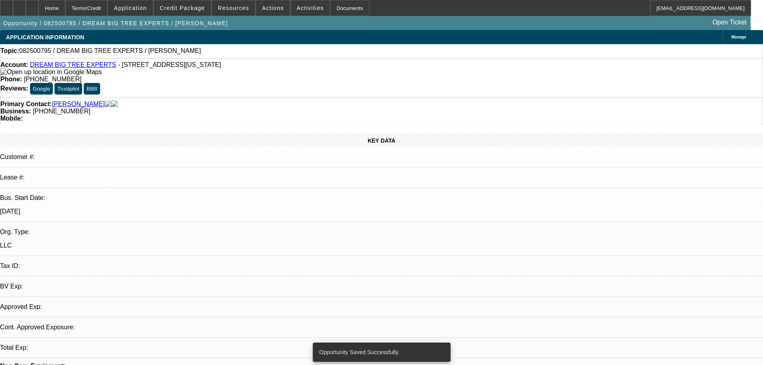
select select "0"
select select "2"
select select "0.1"
select select "4"
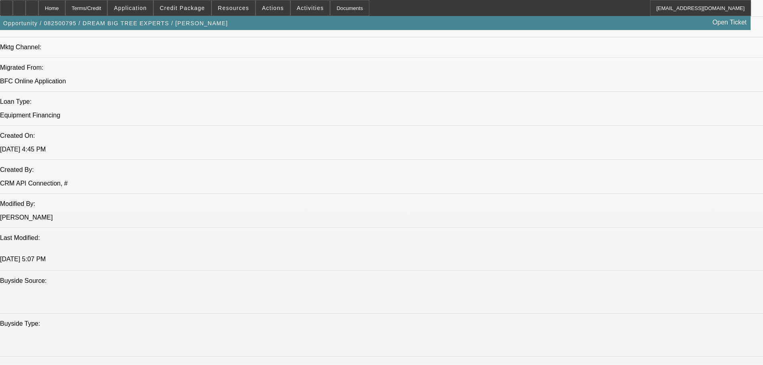
drag, startPoint x: 373, startPoint y: 149, endPoint x: 376, endPoint y: 178, distance: 28.6
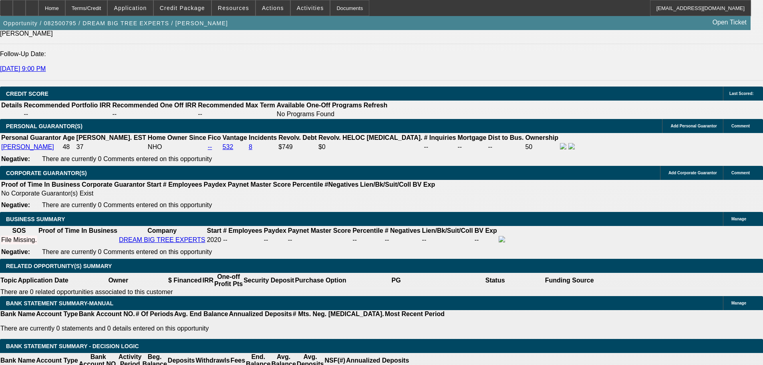
drag, startPoint x: 374, startPoint y: 185, endPoint x: 366, endPoint y: 256, distance: 70.6
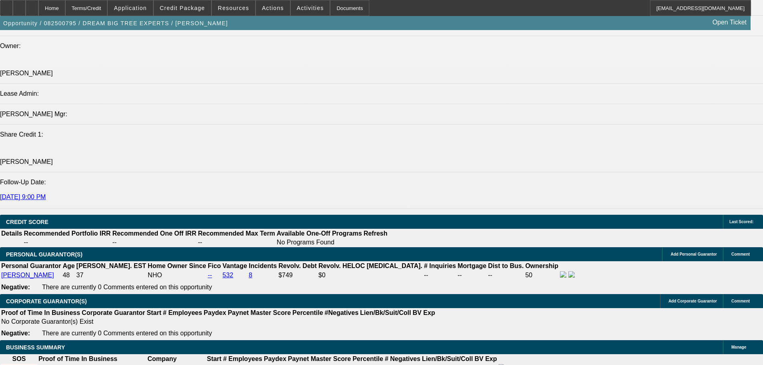
drag, startPoint x: 383, startPoint y: 283, endPoint x: 401, endPoint y: 153, distance: 131.0
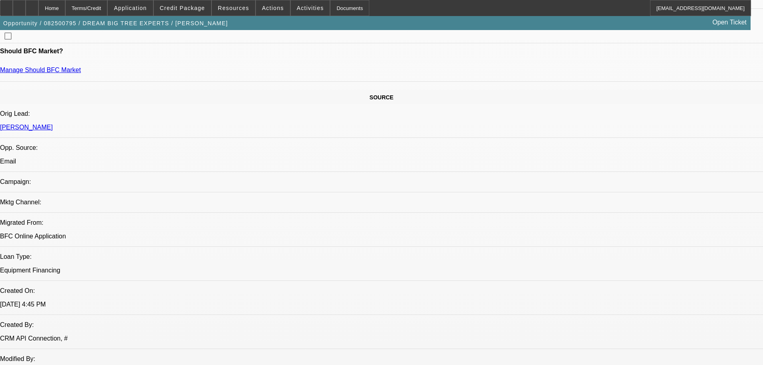
click at [38, 14] on div at bounding box center [32, 8] width 13 height 16
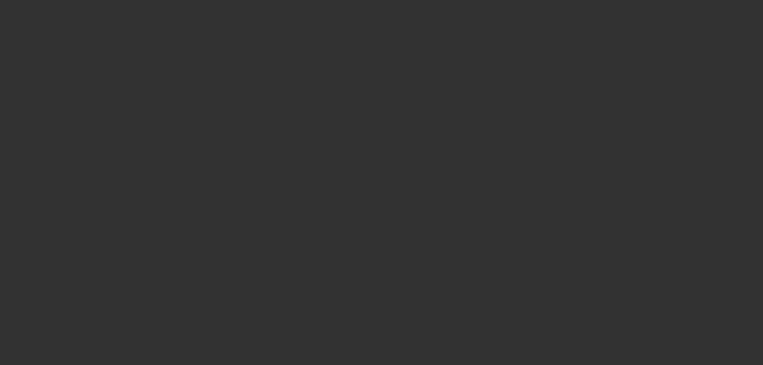
drag, startPoint x: 388, startPoint y: 288, endPoint x: 375, endPoint y: 301, distance: 18.7
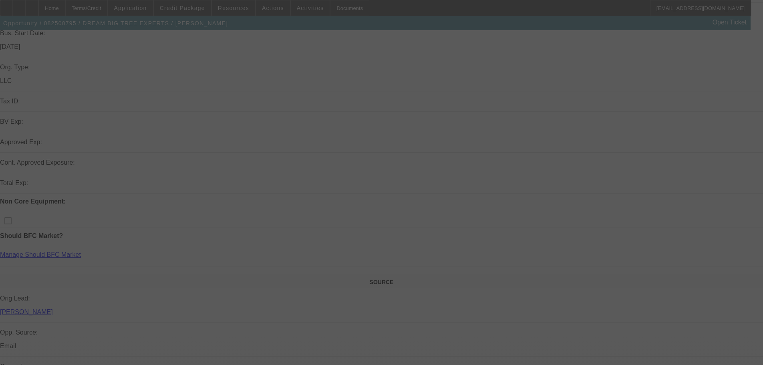
drag, startPoint x: 344, startPoint y: 207, endPoint x: 342, endPoint y: 320, distance: 113.0
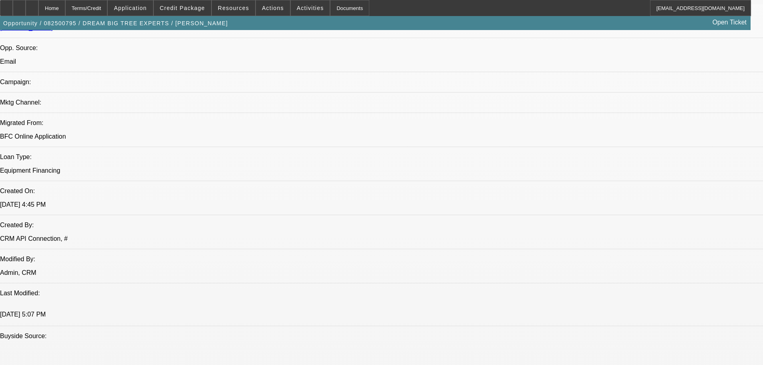
select select "0"
select select "2"
select select "0.1"
select select "4"
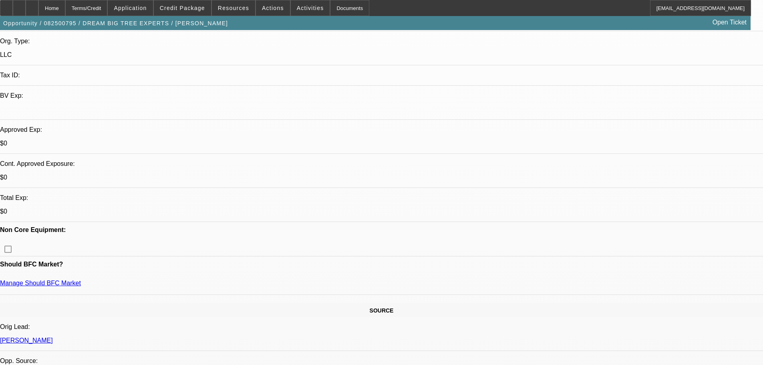
scroll to position [177, 0]
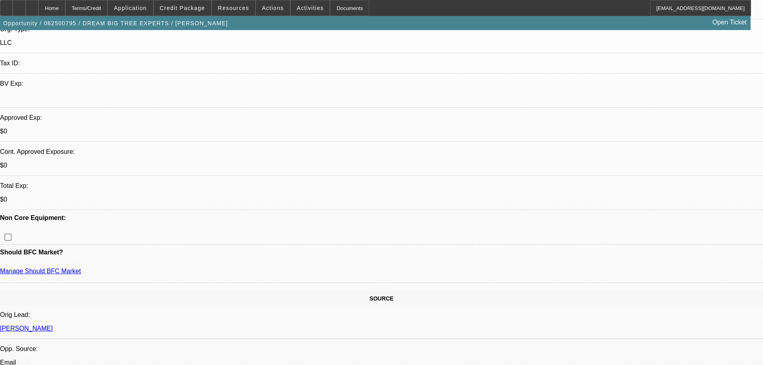
scroll to position [217, 0]
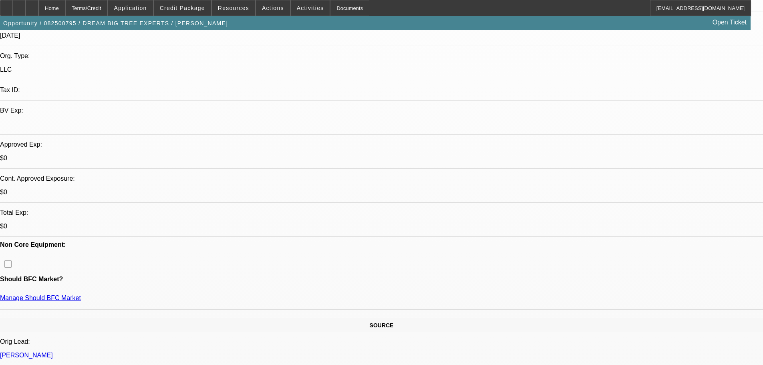
scroll to position [137, 0]
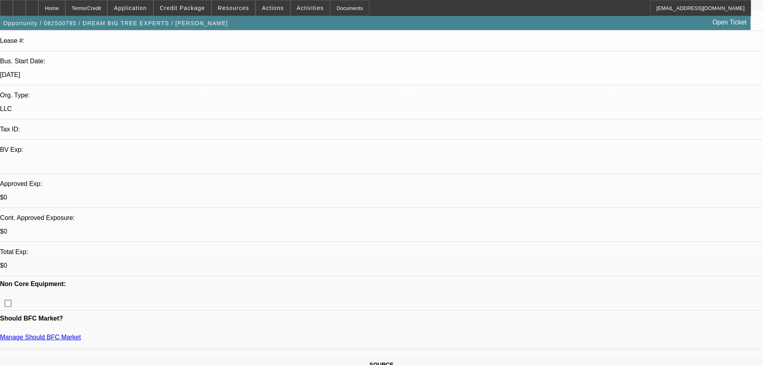
radio input "true"
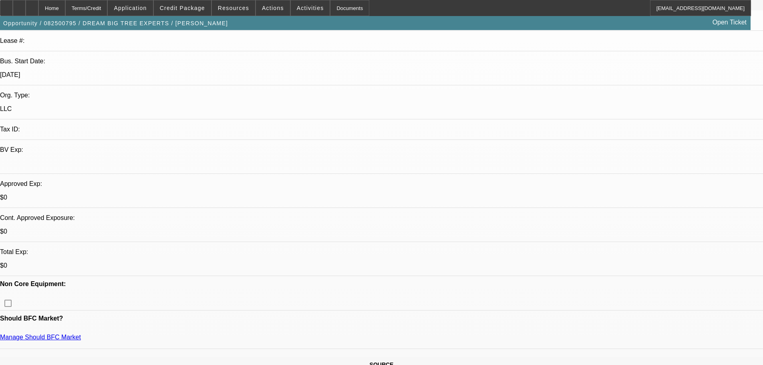
type textarea "7"
type textarea "8/29 DEAL W LUKAS LOOKING TO FINANCE CHIPPER, pending banks, other owner app, q…"
radio input "true"
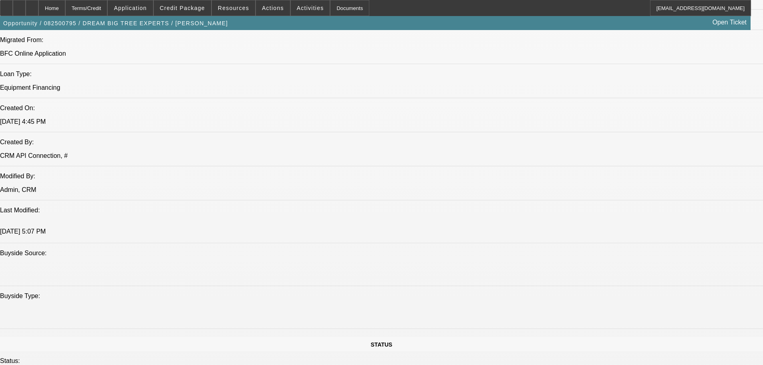
scroll to position [481, 0]
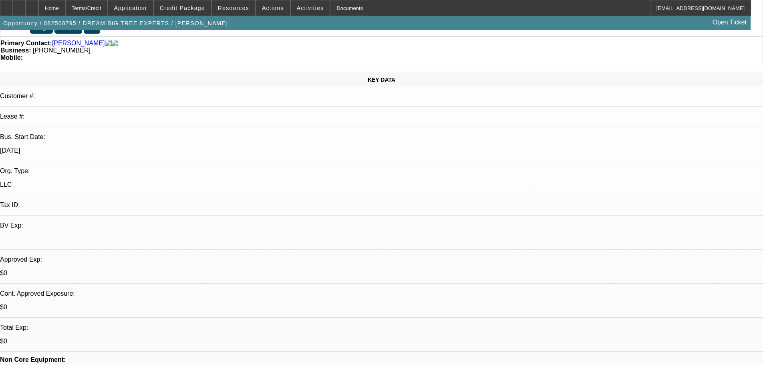
scroll to position [0, 0]
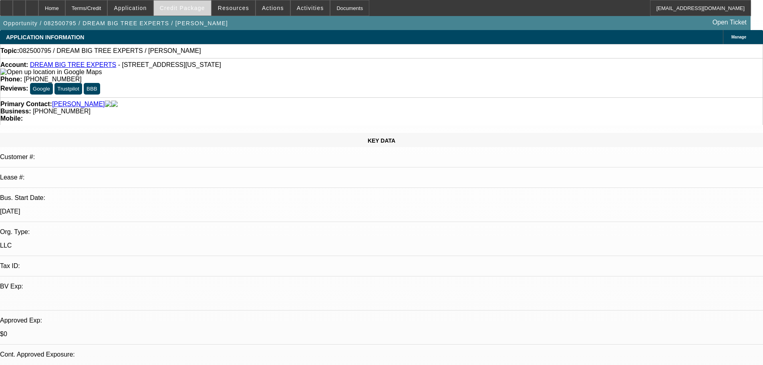
click at [185, 4] on span at bounding box center [182, 7] width 57 height 19
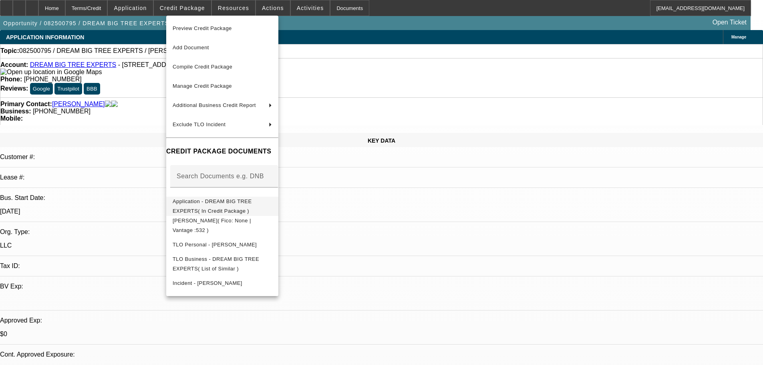
click at [252, 205] on span "Application - DREAM BIG TREE EXPERTS( In Credit Package )" at bounding box center [212, 206] width 79 height 16
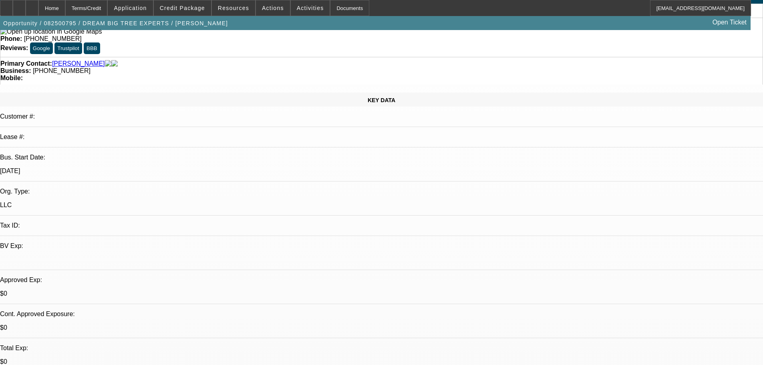
scroll to position [120, 0]
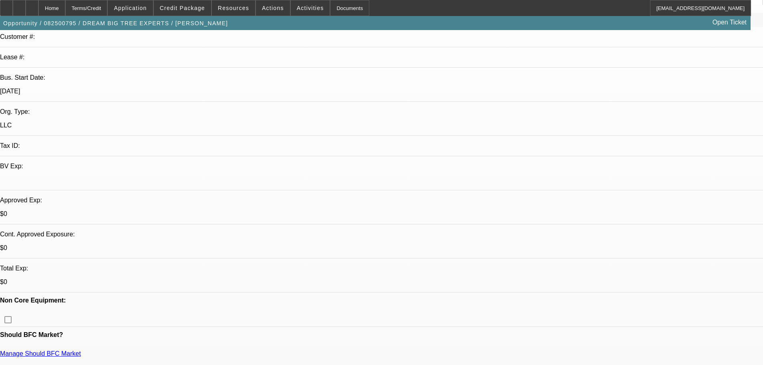
drag, startPoint x: 615, startPoint y: 130, endPoint x: 612, endPoint y: 115, distance: 15.2
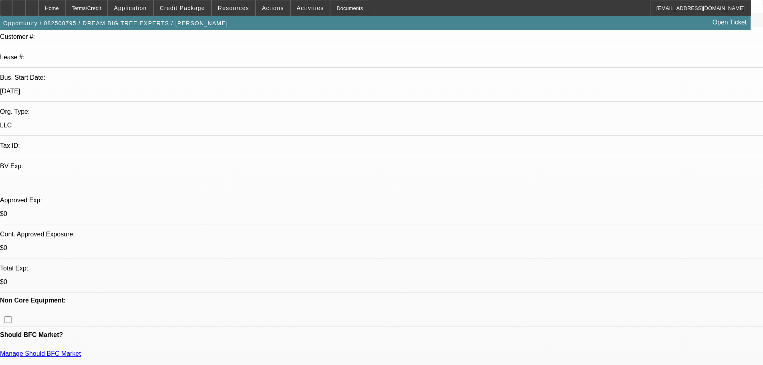
drag, startPoint x: 641, startPoint y: 181, endPoint x: 633, endPoint y: 167, distance: 15.6
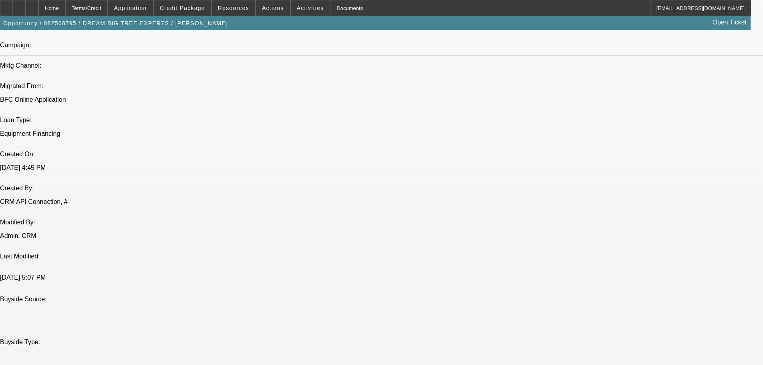
drag, startPoint x: 264, startPoint y: 353, endPoint x: 258, endPoint y: 349, distance: 6.8
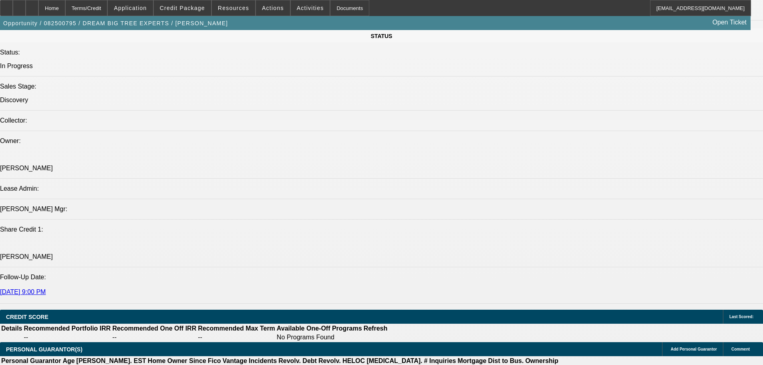
drag, startPoint x: 246, startPoint y: 255, endPoint x: 234, endPoint y: 170, distance: 85.8
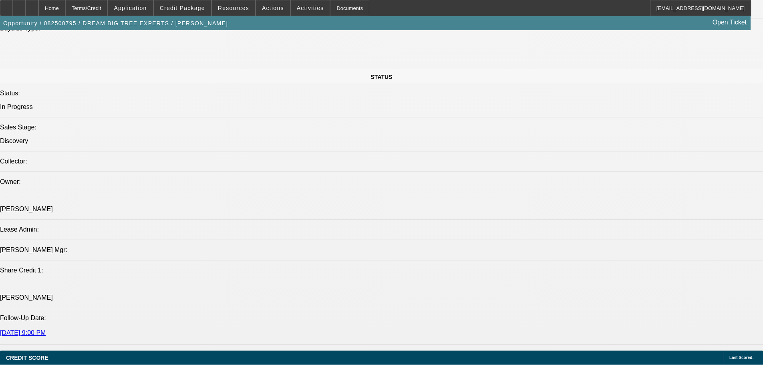
drag, startPoint x: 197, startPoint y: 248, endPoint x: 167, endPoint y: 249, distance: 29.7
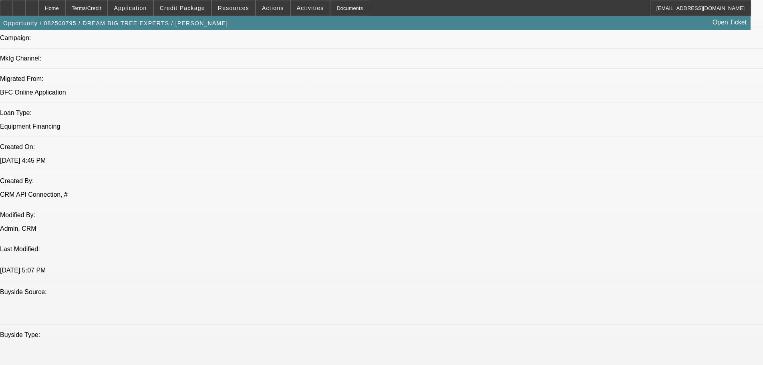
drag, startPoint x: 360, startPoint y: 286, endPoint x: 311, endPoint y: 148, distance: 146.2
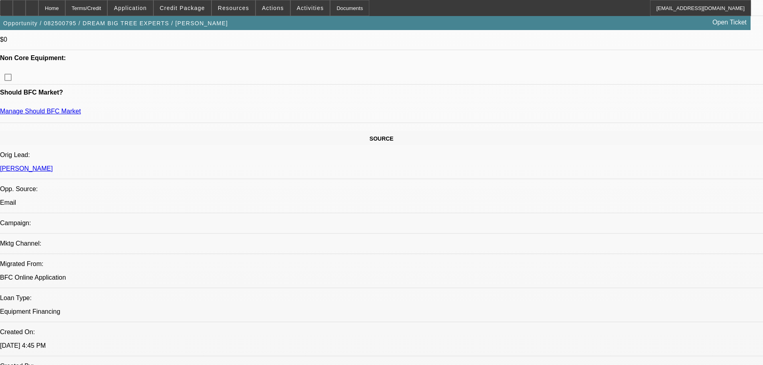
scroll to position [0, 0]
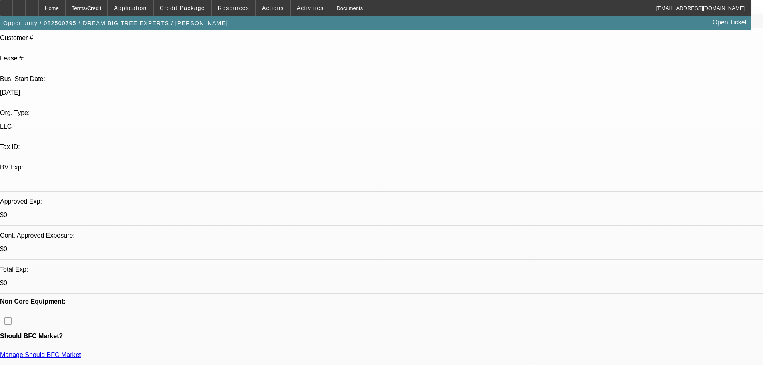
drag, startPoint x: 318, startPoint y: 257, endPoint x: 292, endPoint y: 109, distance: 150.5
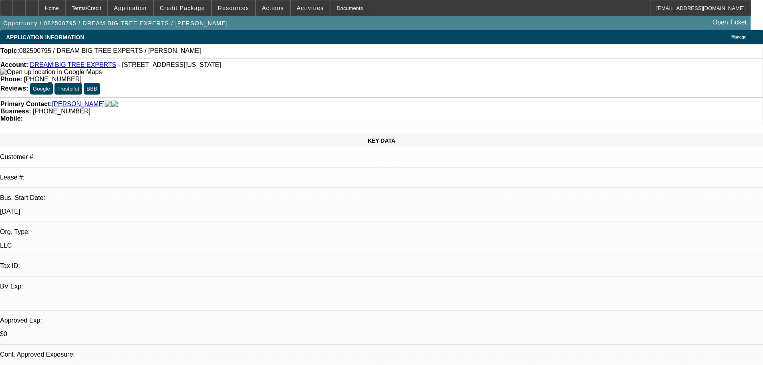
drag, startPoint x: 634, startPoint y: 159, endPoint x: 639, endPoint y: 184, distance: 24.9
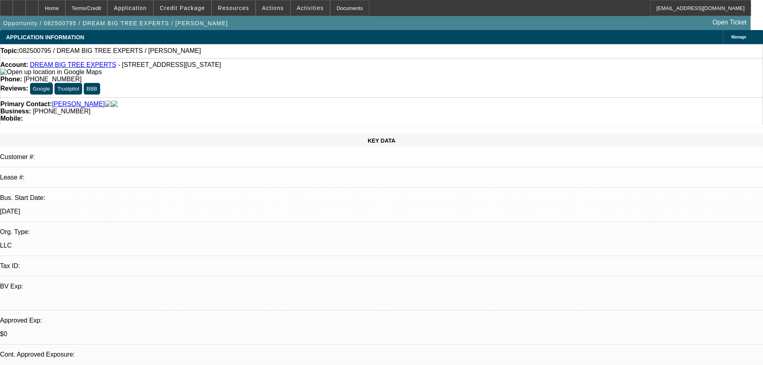
drag, startPoint x: 604, startPoint y: 116, endPoint x: 595, endPoint y: 91, distance: 27.0
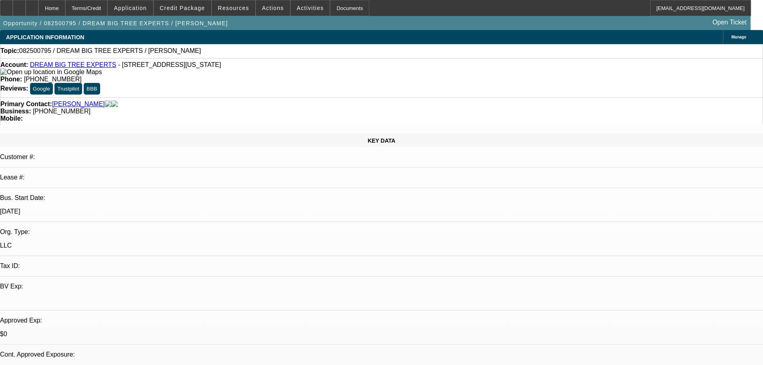
drag, startPoint x: 300, startPoint y: 216, endPoint x: 282, endPoint y: 305, distance: 90.7
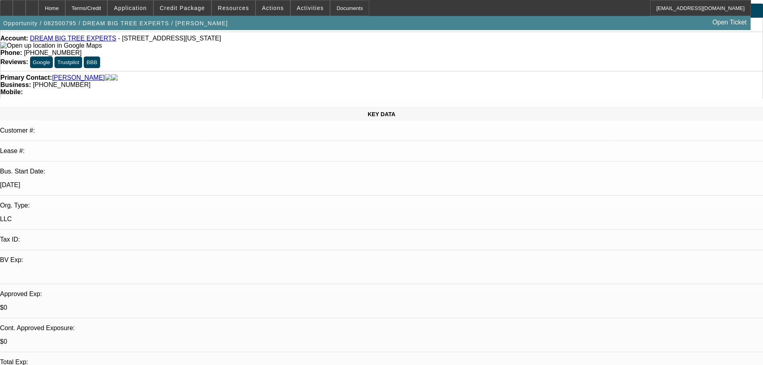
scroll to position [0, 0]
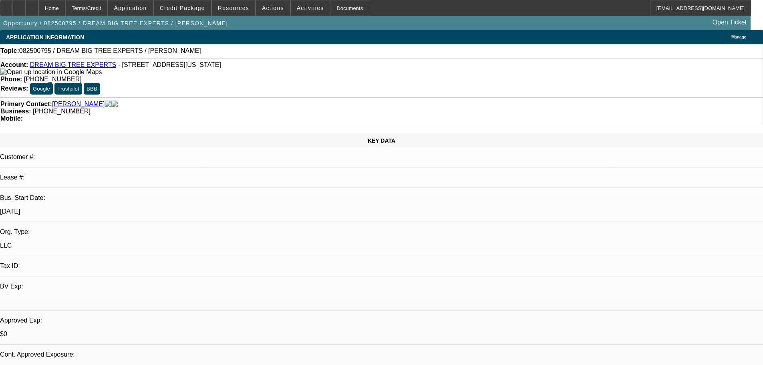
drag, startPoint x: 240, startPoint y: 211, endPoint x: 218, endPoint y: 47, distance: 165.3
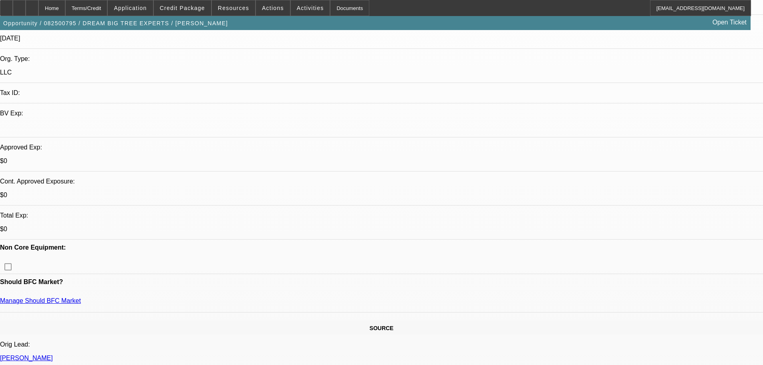
drag, startPoint x: 175, startPoint y: 121, endPoint x: 192, endPoint y: 191, distance: 72.1
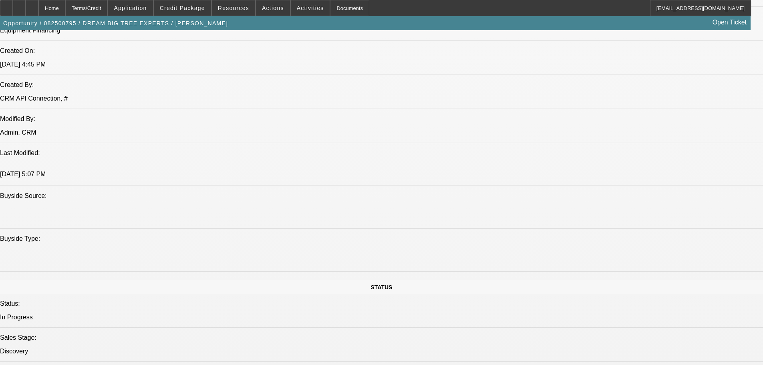
drag, startPoint x: 290, startPoint y: 282, endPoint x: 289, endPoint y: 256, distance: 26.9
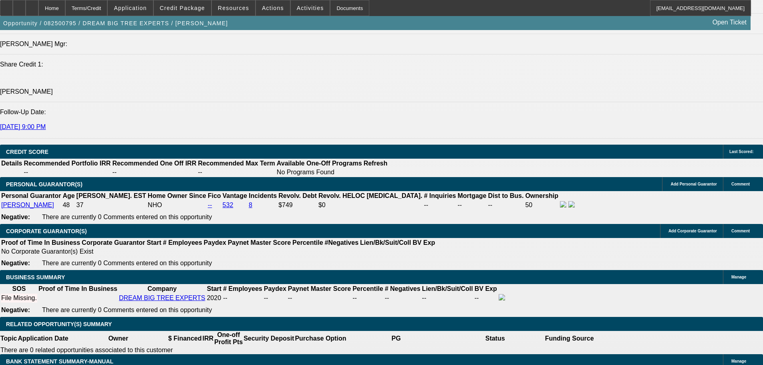
drag, startPoint x: 301, startPoint y: 305, endPoint x: 295, endPoint y: 269, distance: 36.9
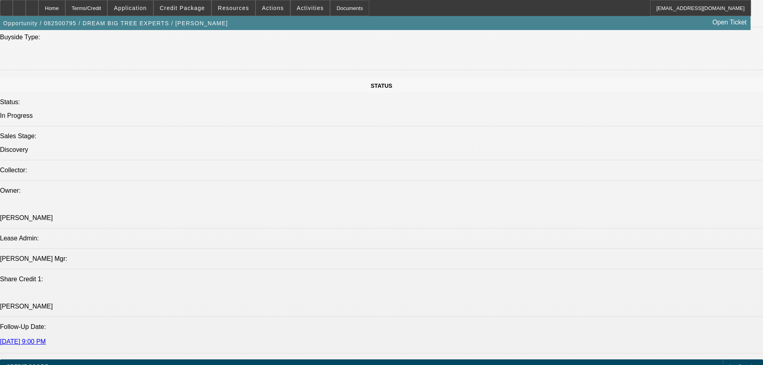
drag, startPoint x: 295, startPoint y: 250, endPoint x: 276, endPoint y: 159, distance: 93.2
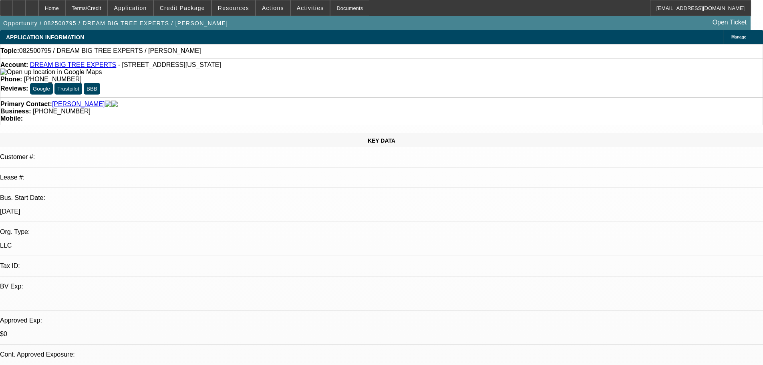
drag, startPoint x: 301, startPoint y: 292, endPoint x: 310, endPoint y: 123, distance: 169.3
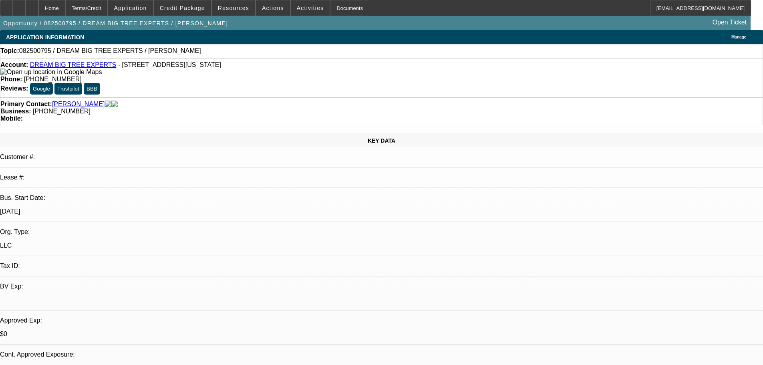
radio input "true"
drag, startPoint x: 621, startPoint y: 163, endPoint x: 637, endPoint y: 167, distance: 15.6
type textarea "Reviewed-let lukas know to tell the customer we won't be able to get it done un…"
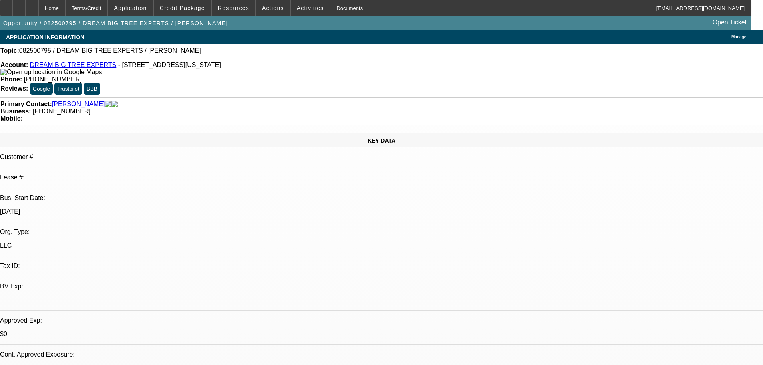
radio input "true"
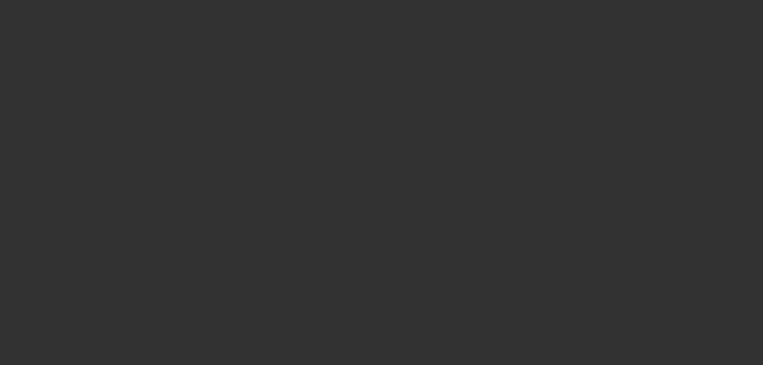
scroll to position [0, 0]
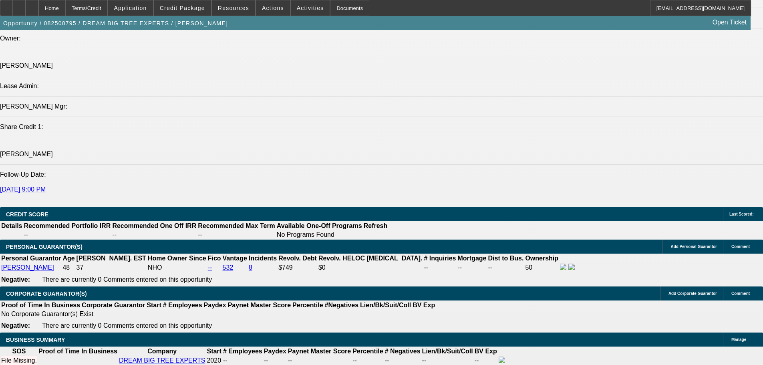
scroll to position [961, 0]
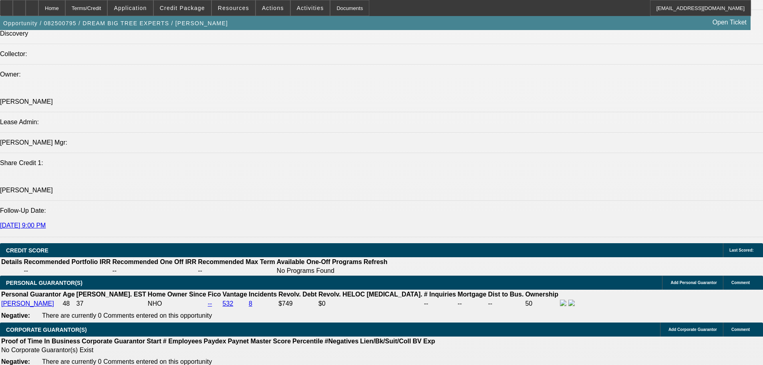
drag, startPoint x: 252, startPoint y: 227, endPoint x: 248, endPoint y: 228, distance: 4.5
type input "$20,000.00"
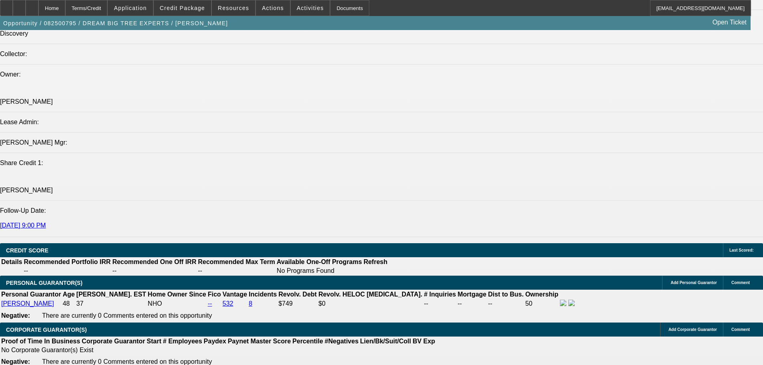
type input "UNKNOWN"
type input "24"
type input "29"
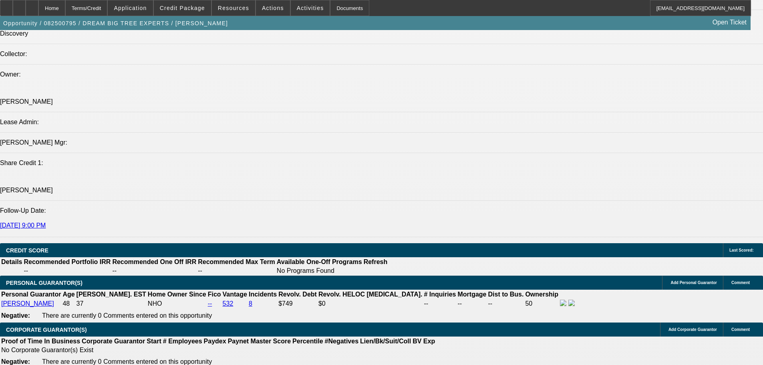
type input "$1,701.62"
type input "$850.81"
type input "2"
type input "$2,215.98"
type input "$1,107.99"
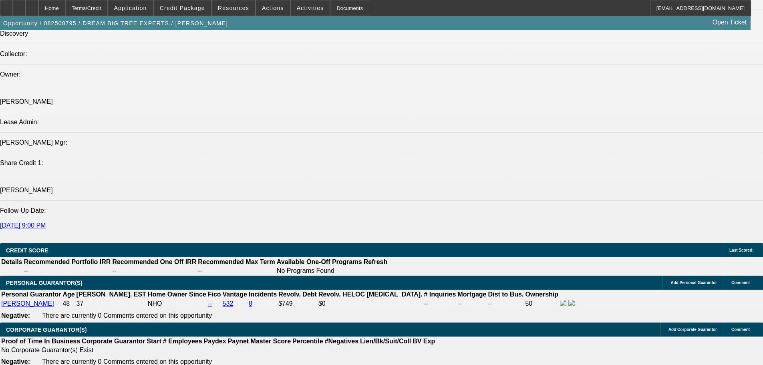
type input "$1,701.62"
type input "$850.81"
type input "27"
type input "$2,175.20"
type input "$1,087.60"
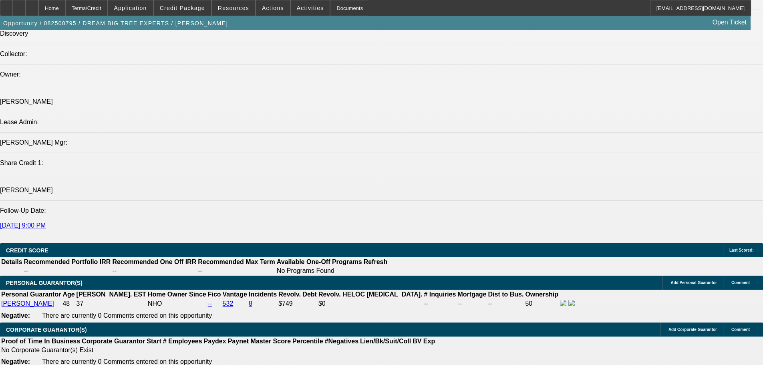
type input "27"
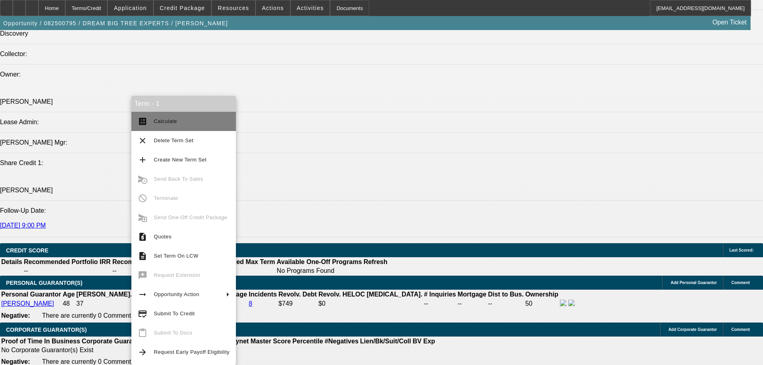
click at [208, 121] on span "Calculate" at bounding box center [192, 122] width 76 height 10
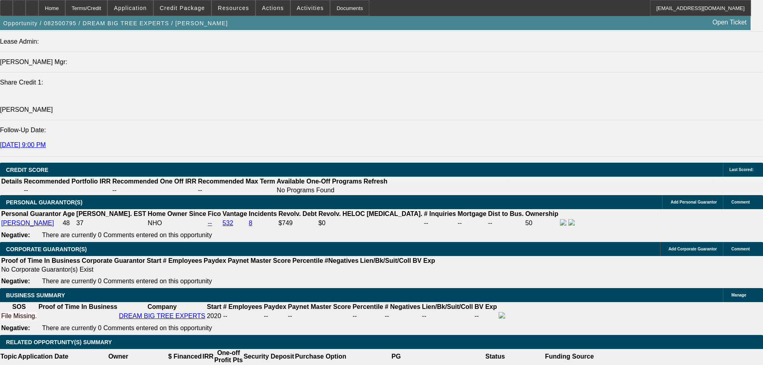
scroll to position [1122, 0]
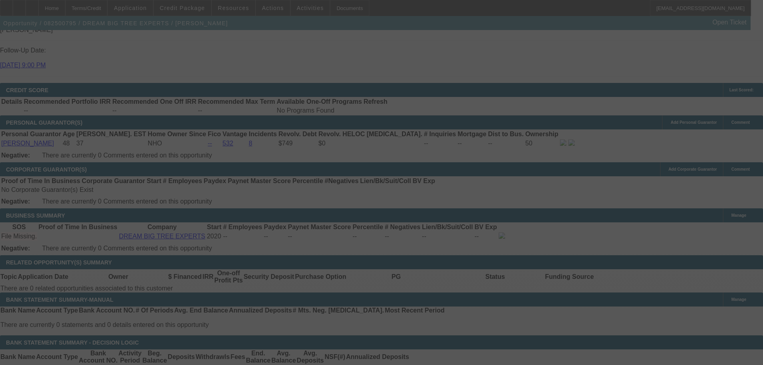
select select "0"
select select "2"
select select "0.1"
select select "4"
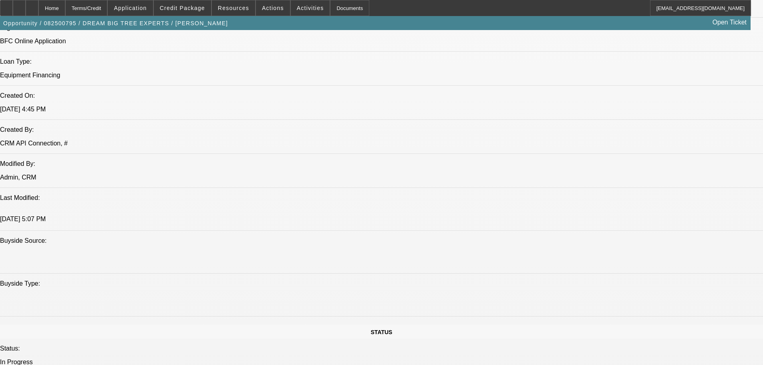
drag, startPoint x: 407, startPoint y: 253, endPoint x: 398, endPoint y: 204, distance: 49.3
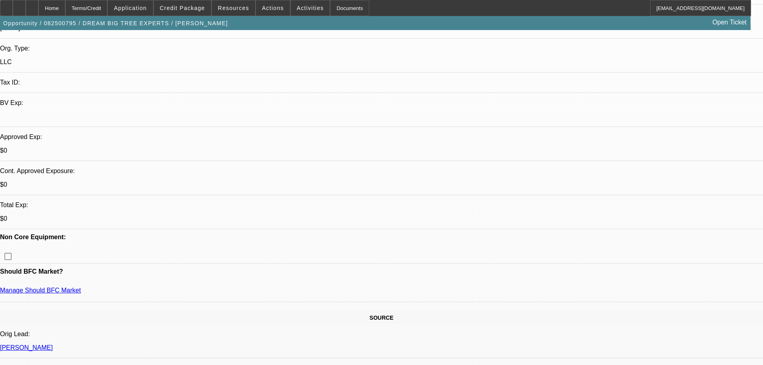
drag, startPoint x: 359, startPoint y: 276, endPoint x: 389, endPoint y: 75, distance: 202.9
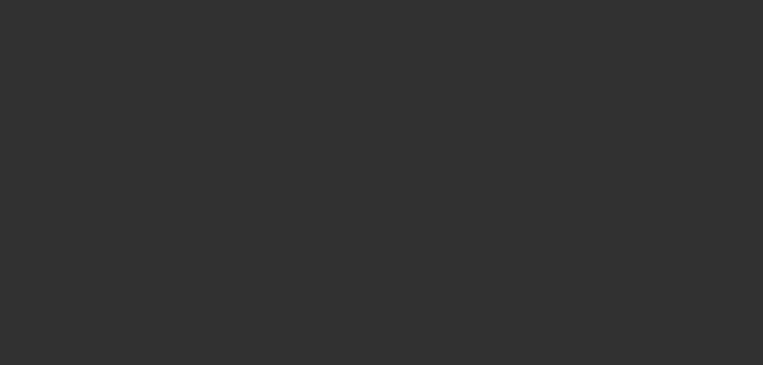
scroll to position [0, 0]
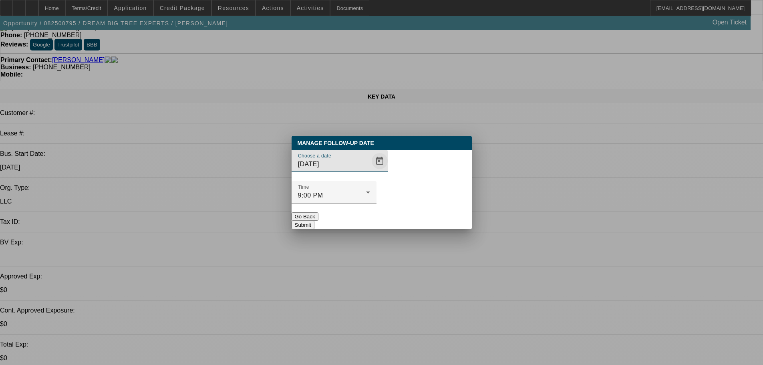
click at [370, 171] on span "Open calendar" at bounding box center [379, 160] width 19 height 19
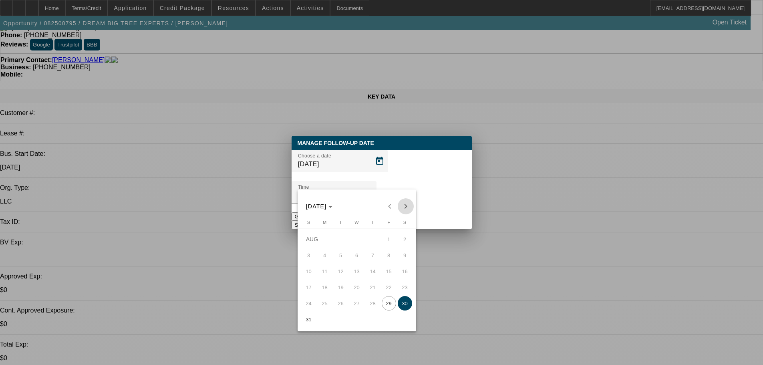
click at [403, 210] on span "Next month" at bounding box center [406, 206] width 16 height 16
click at [357, 276] on span "10" at bounding box center [357, 271] width 14 height 14
type input "9/10/2025"
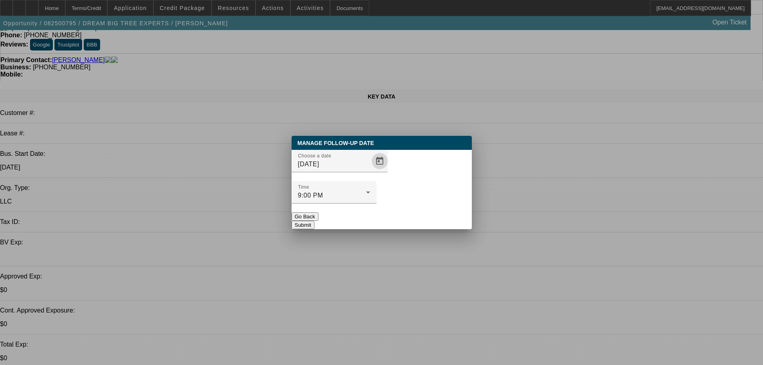
click at [314, 221] on button "Submit" at bounding box center [303, 225] width 23 height 8
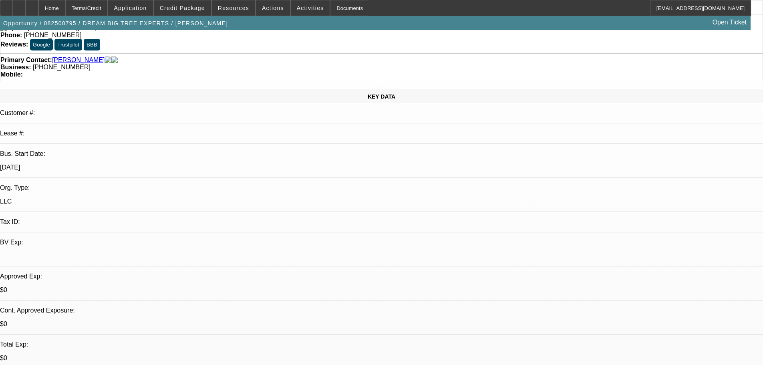
scroll to position [44, 0]
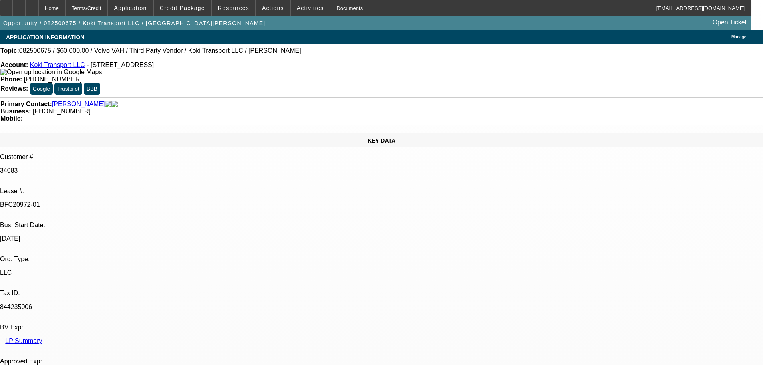
select select "0.2"
select select "2"
select select "0"
select select "6"
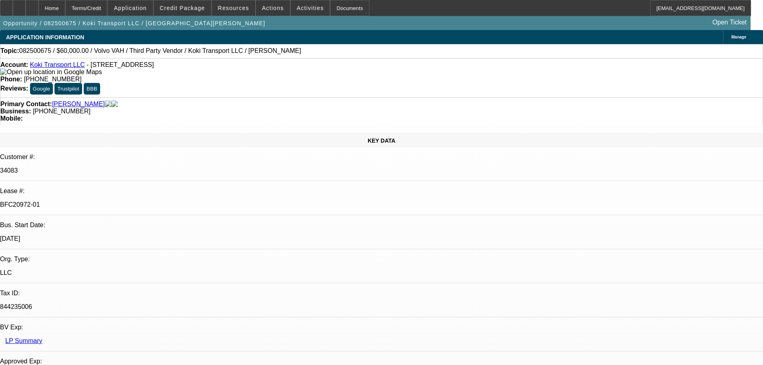
select select "0"
select select "2"
select select "0.1"
select select "4"
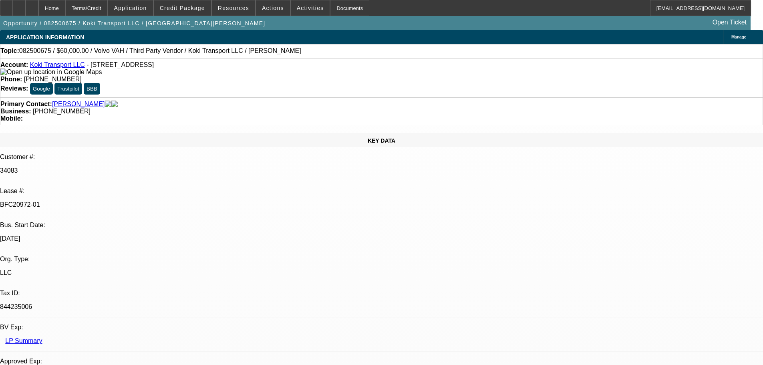
select select "0.2"
select select "2"
select select "0.1"
select select "4"
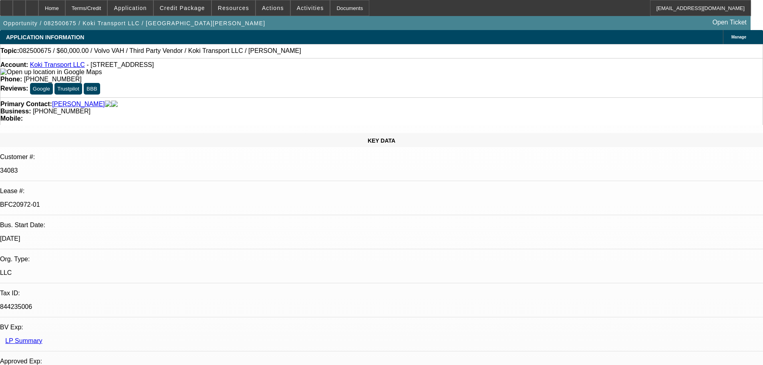
select select "0.15"
select select "2"
select select "0.1"
select select "4"
